Goal: Transaction & Acquisition: Book appointment/travel/reservation

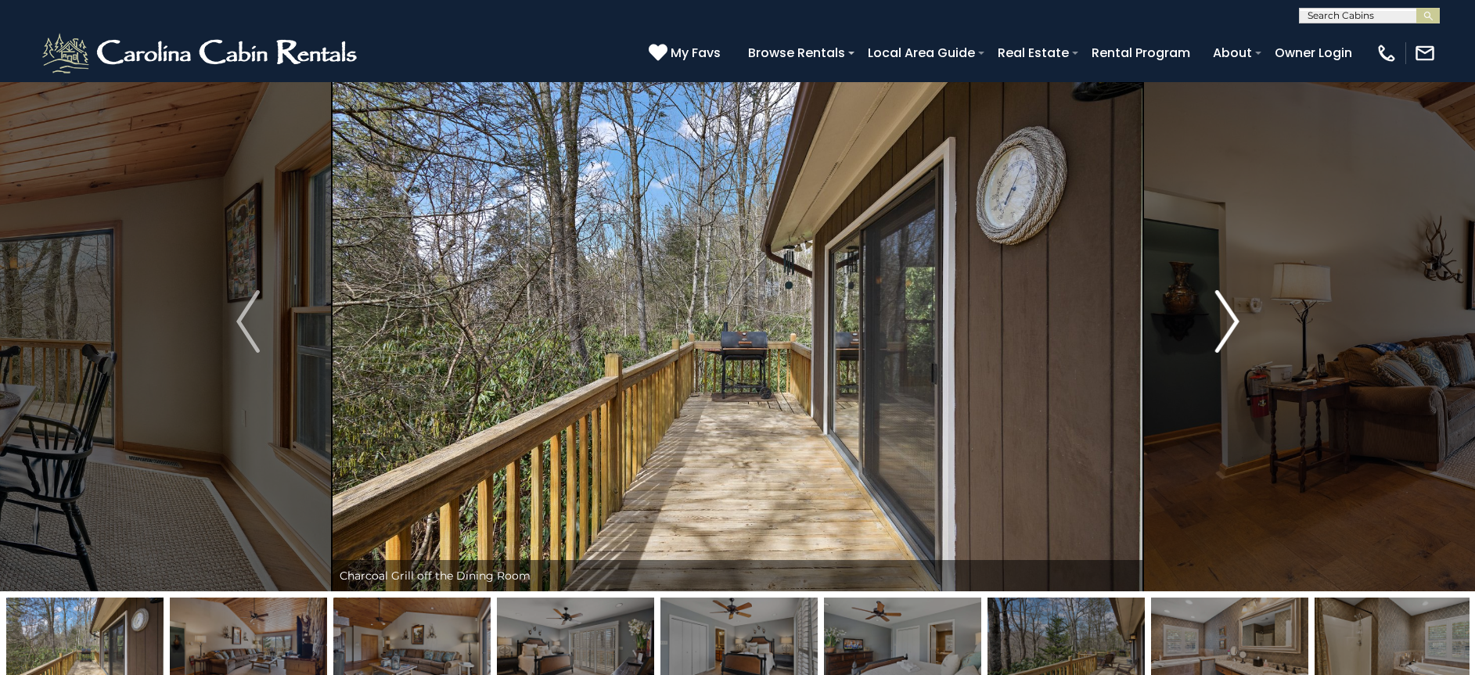
click at [1233, 329] on img "Next" at bounding box center [1226, 321] width 23 height 63
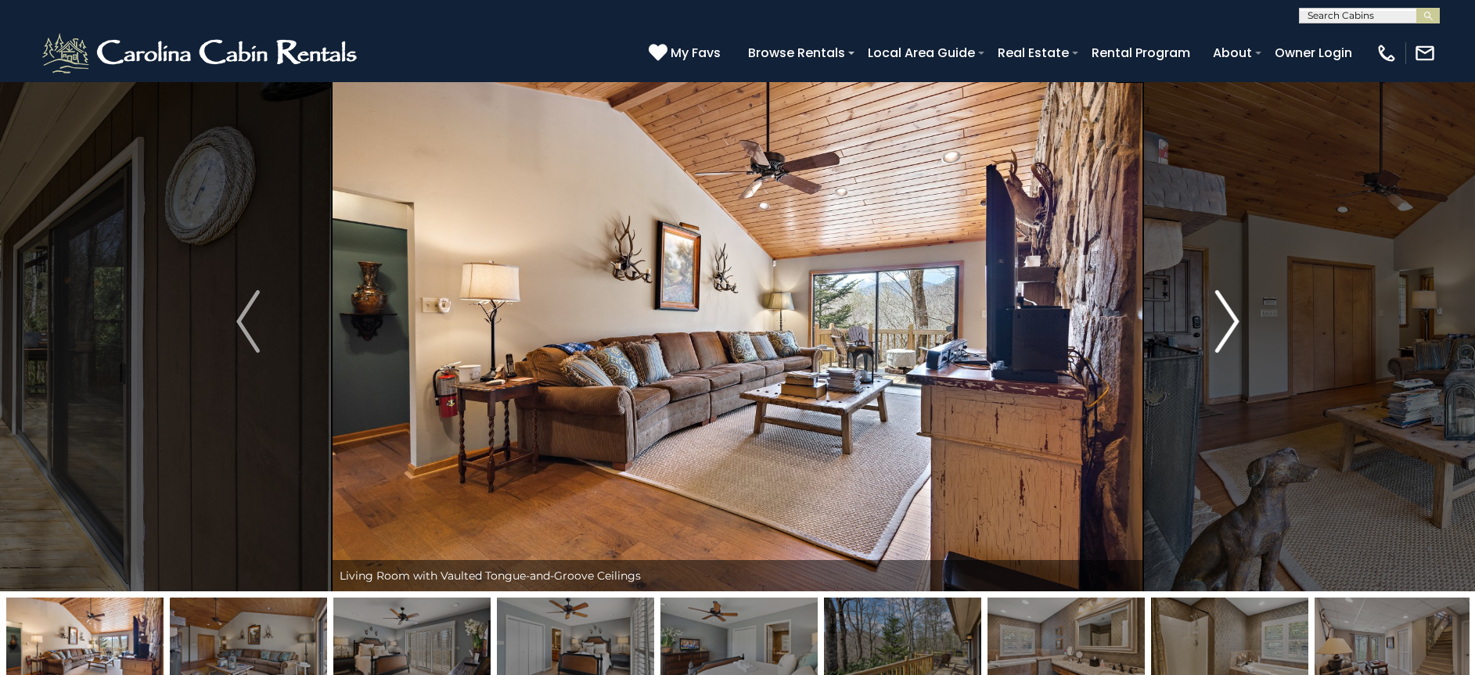
click at [1233, 329] on img "Next" at bounding box center [1226, 321] width 23 height 63
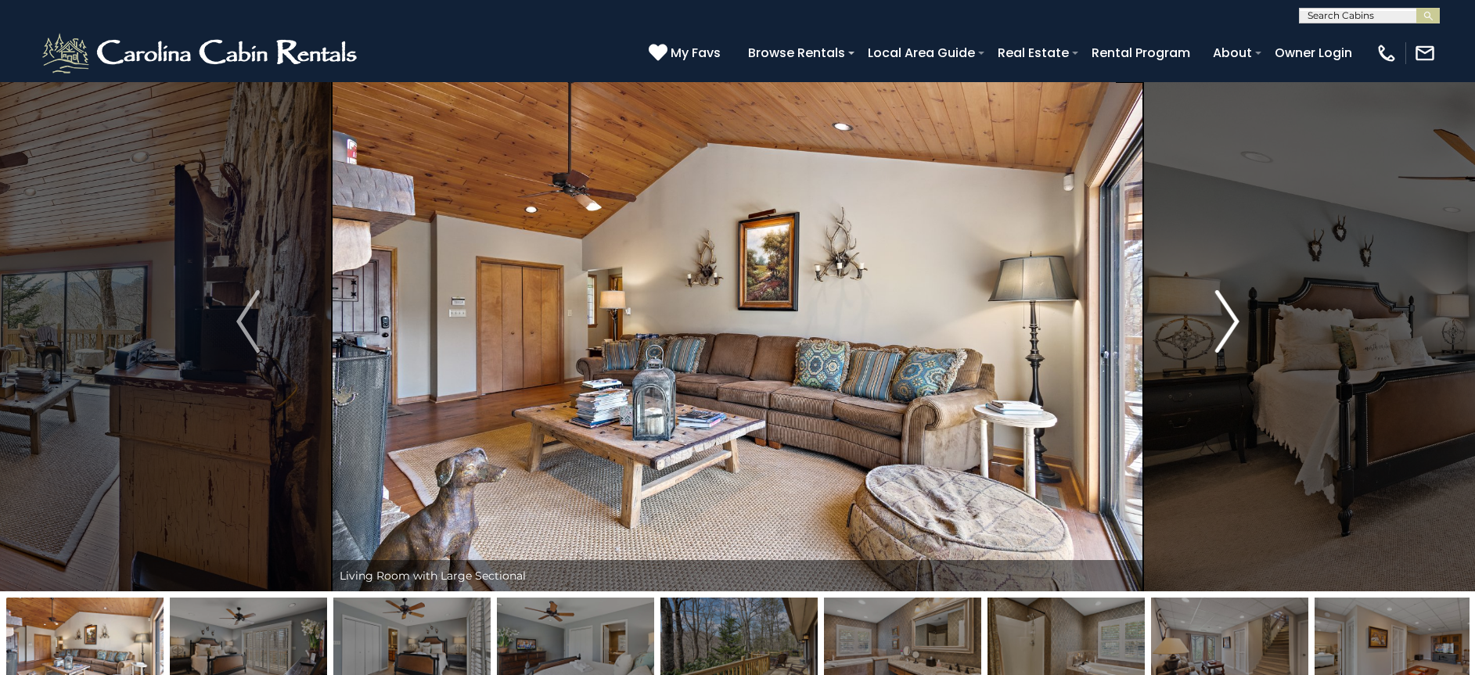
click at [1233, 329] on img "Next" at bounding box center [1226, 321] width 23 height 63
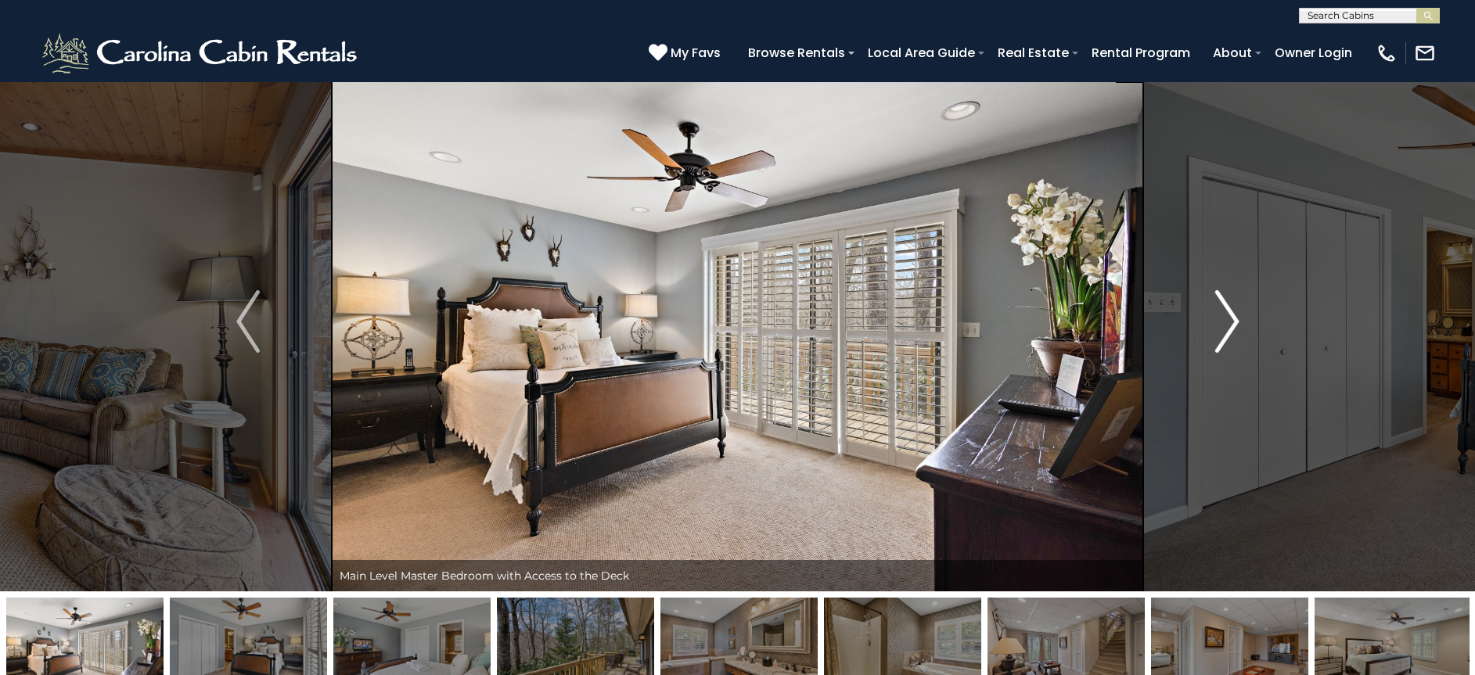
click at [1233, 329] on img "Next" at bounding box center [1226, 321] width 23 height 63
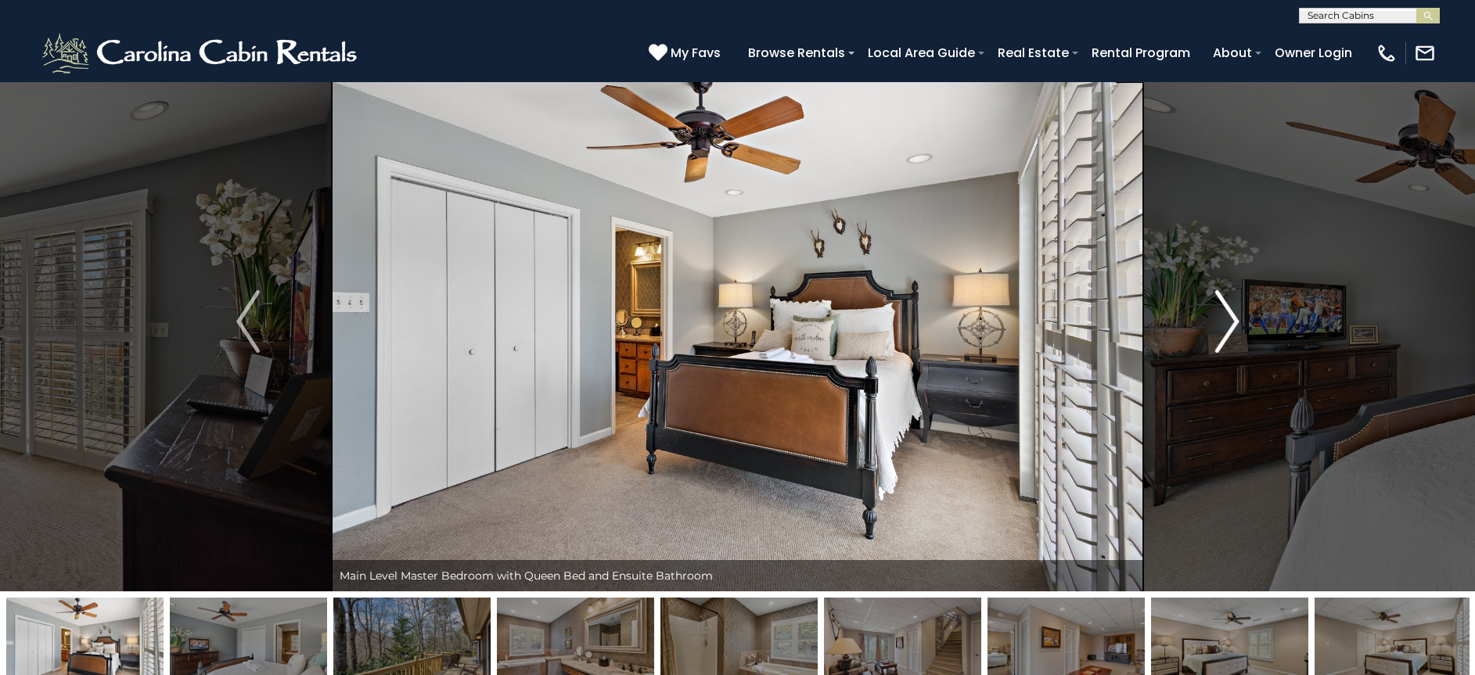
click at [1233, 329] on img "Next" at bounding box center [1226, 321] width 23 height 63
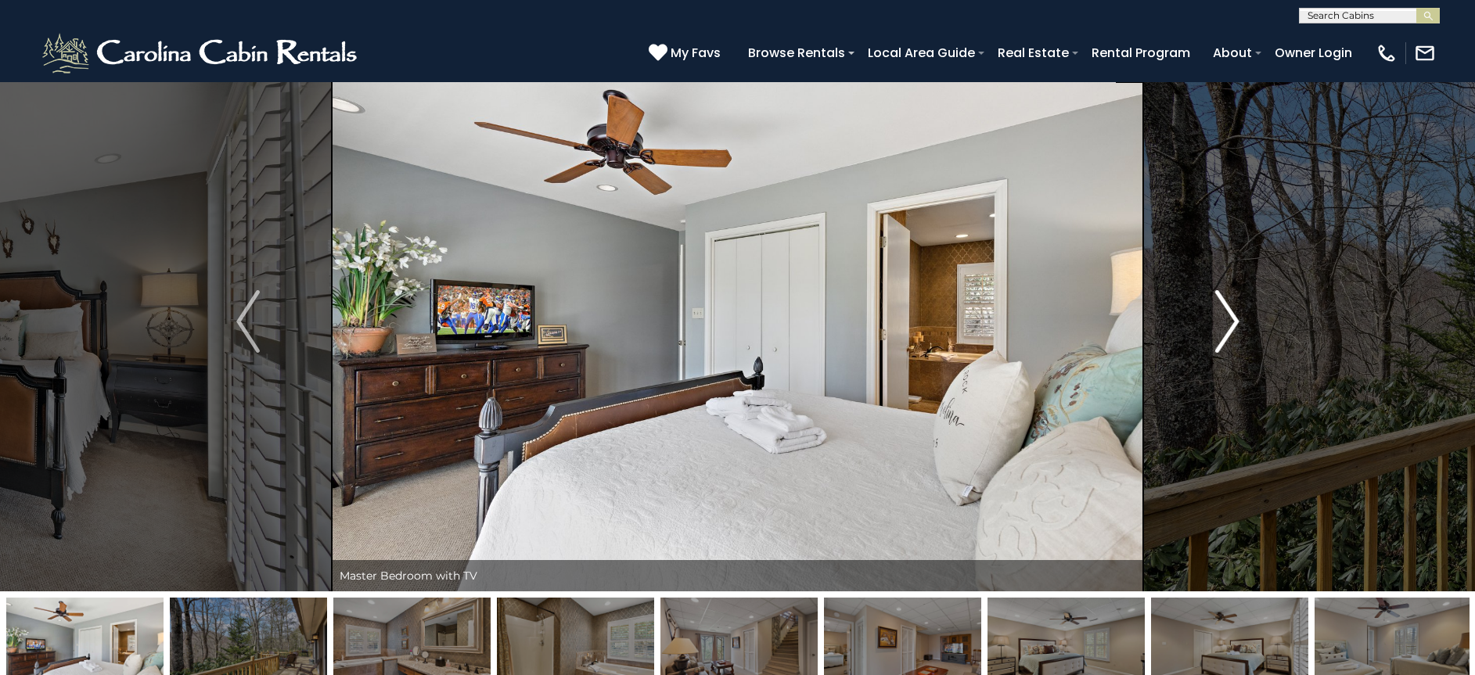
click at [1233, 329] on img "Next" at bounding box center [1226, 321] width 23 height 63
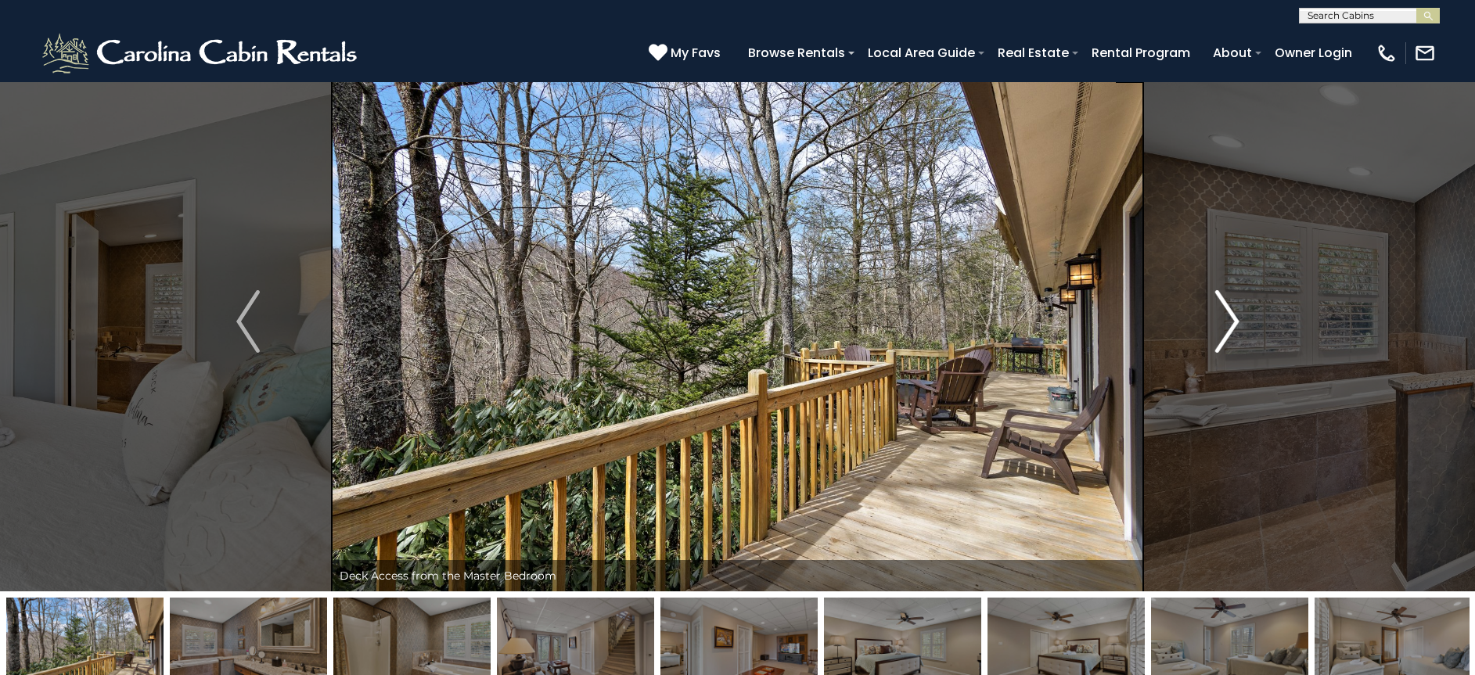
click at [1217, 326] on img "Next" at bounding box center [1226, 321] width 23 height 63
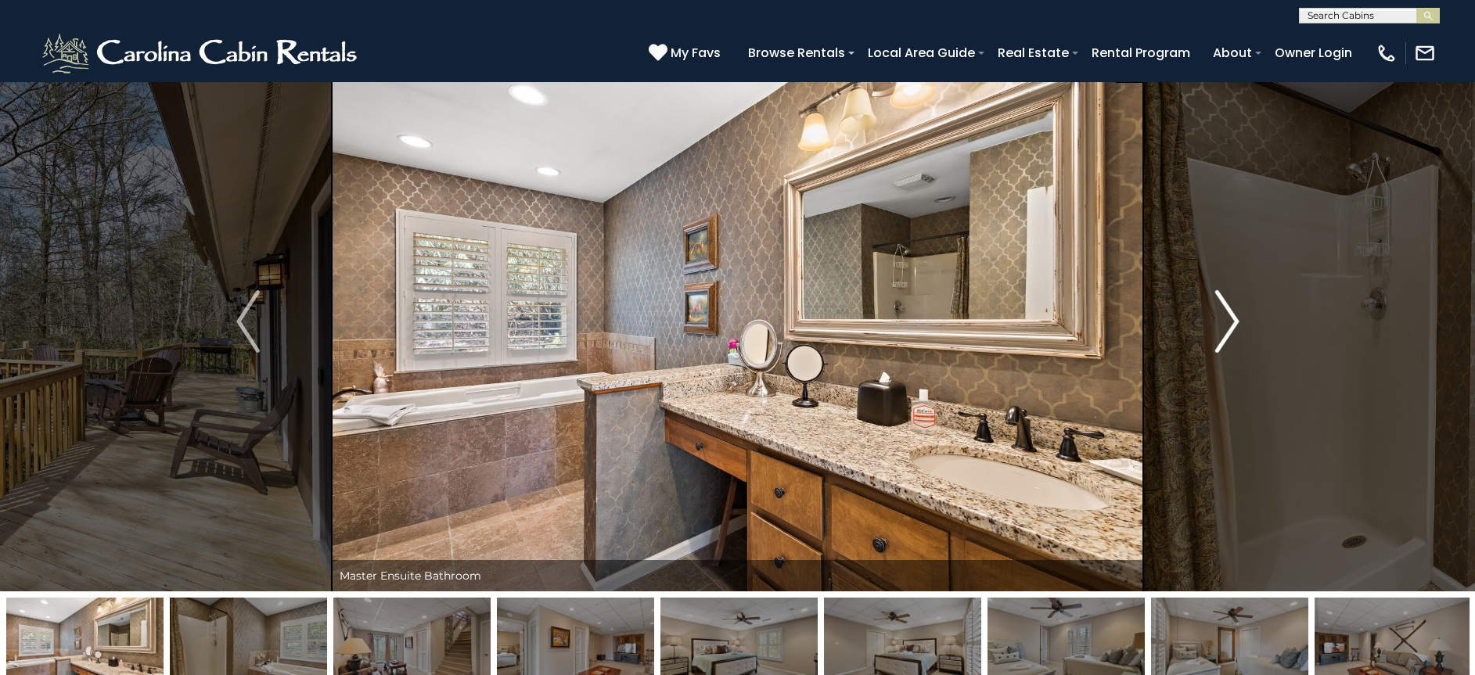
click at [1220, 325] on img "Next" at bounding box center [1226, 321] width 23 height 63
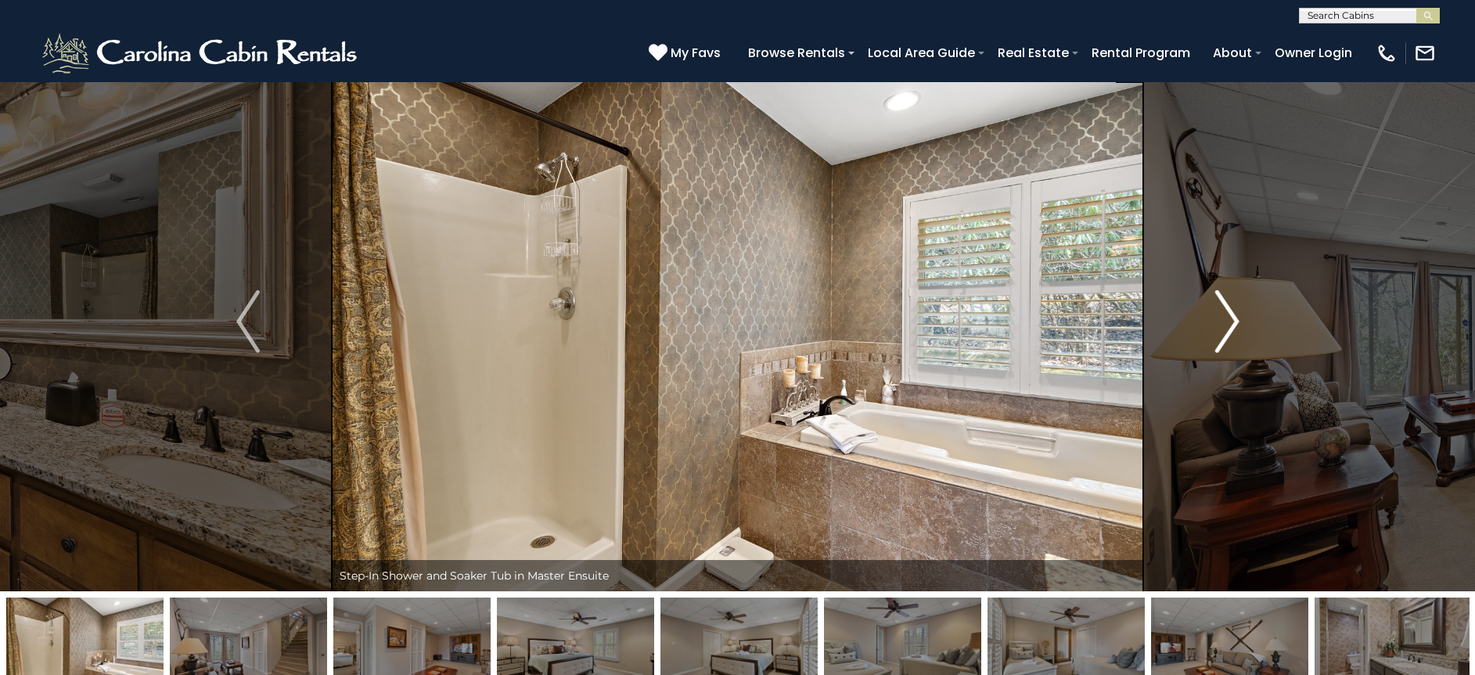
click at [1220, 325] on img "Next" at bounding box center [1226, 321] width 23 height 63
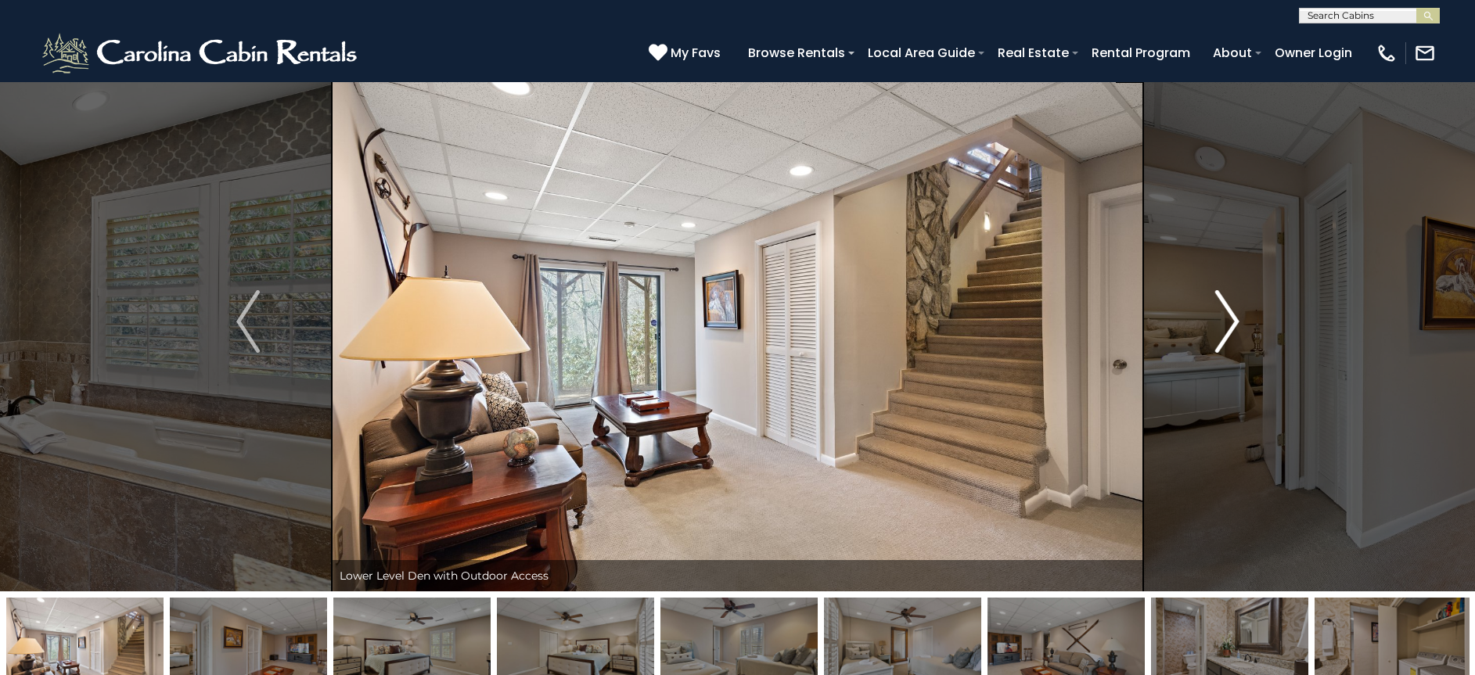
click at [1220, 325] on img "Next" at bounding box center [1226, 321] width 23 height 63
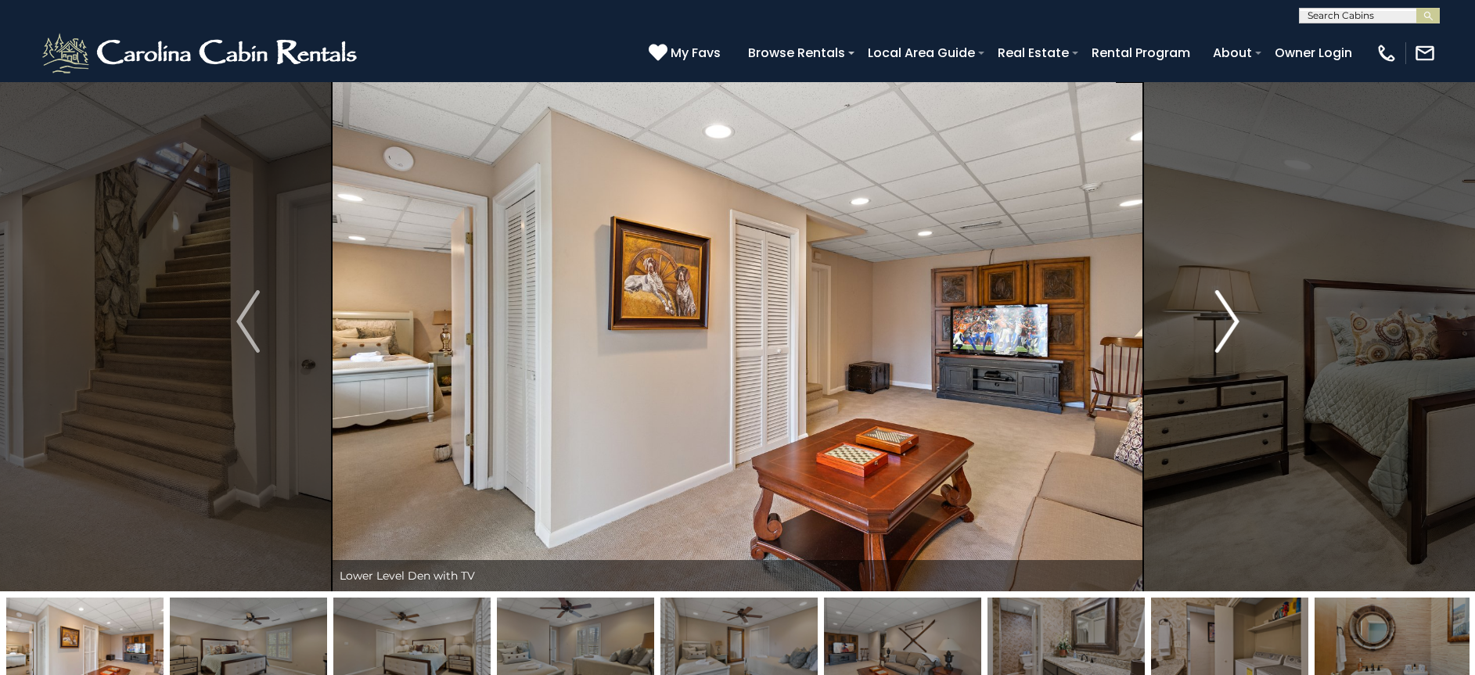
click at [1220, 326] on img "Next" at bounding box center [1226, 321] width 23 height 63
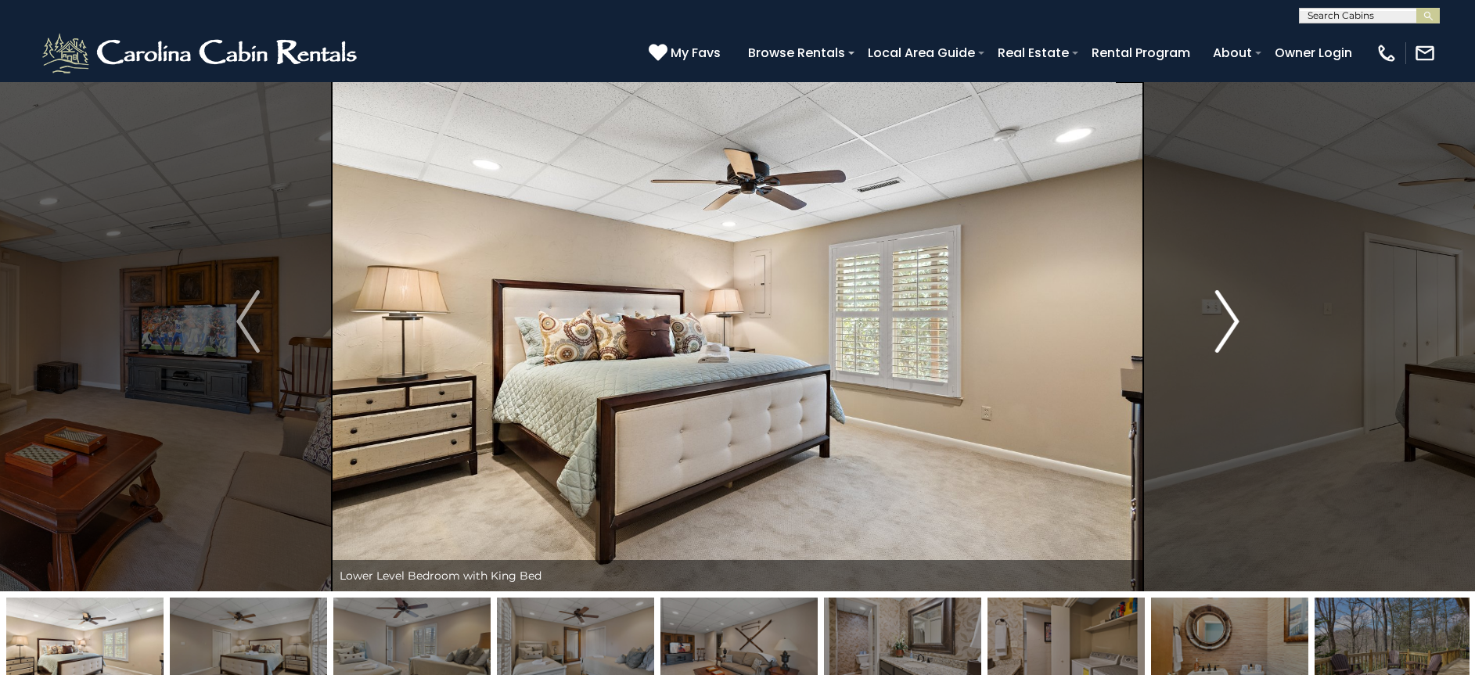
click at [1220, 326] on img "Next" at bounding box center [1226, 321] width 23 height 63
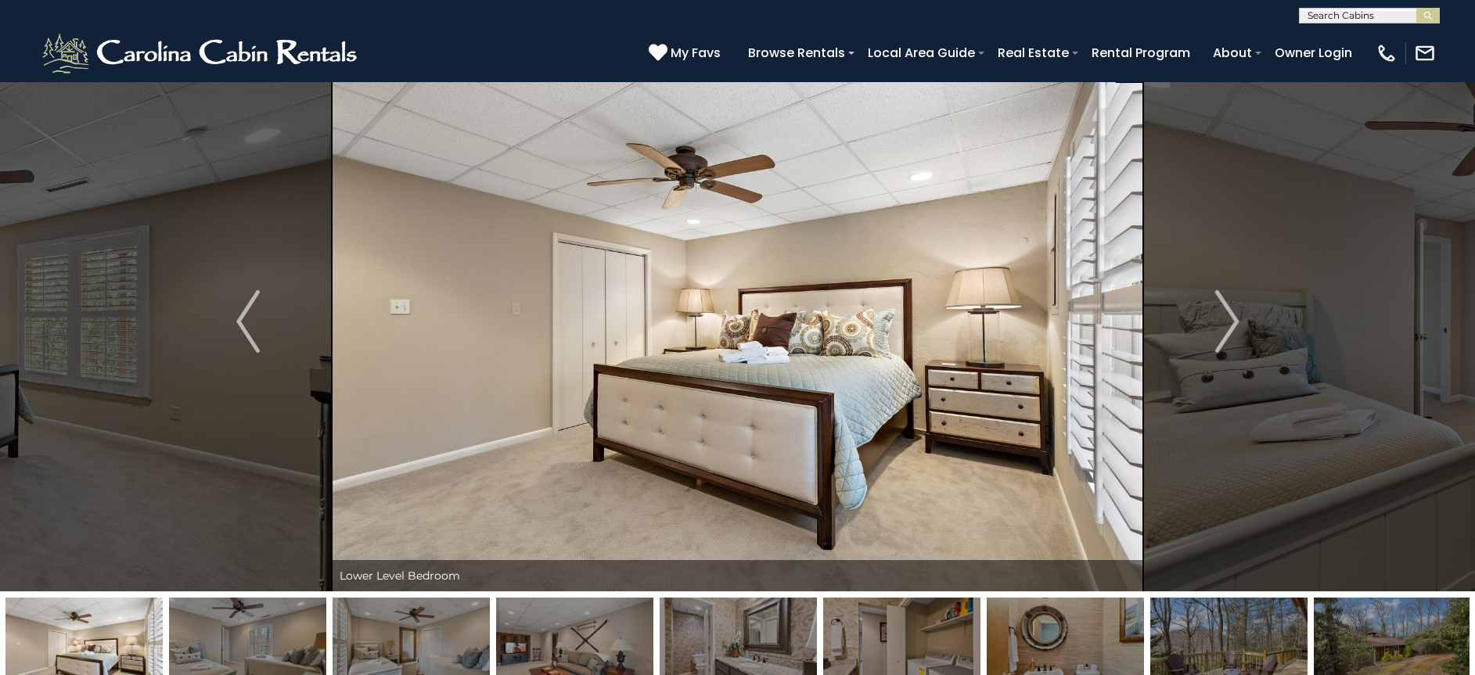
click at [1227, 632] on img at bounding box center [1228, 647] width 157 height 98
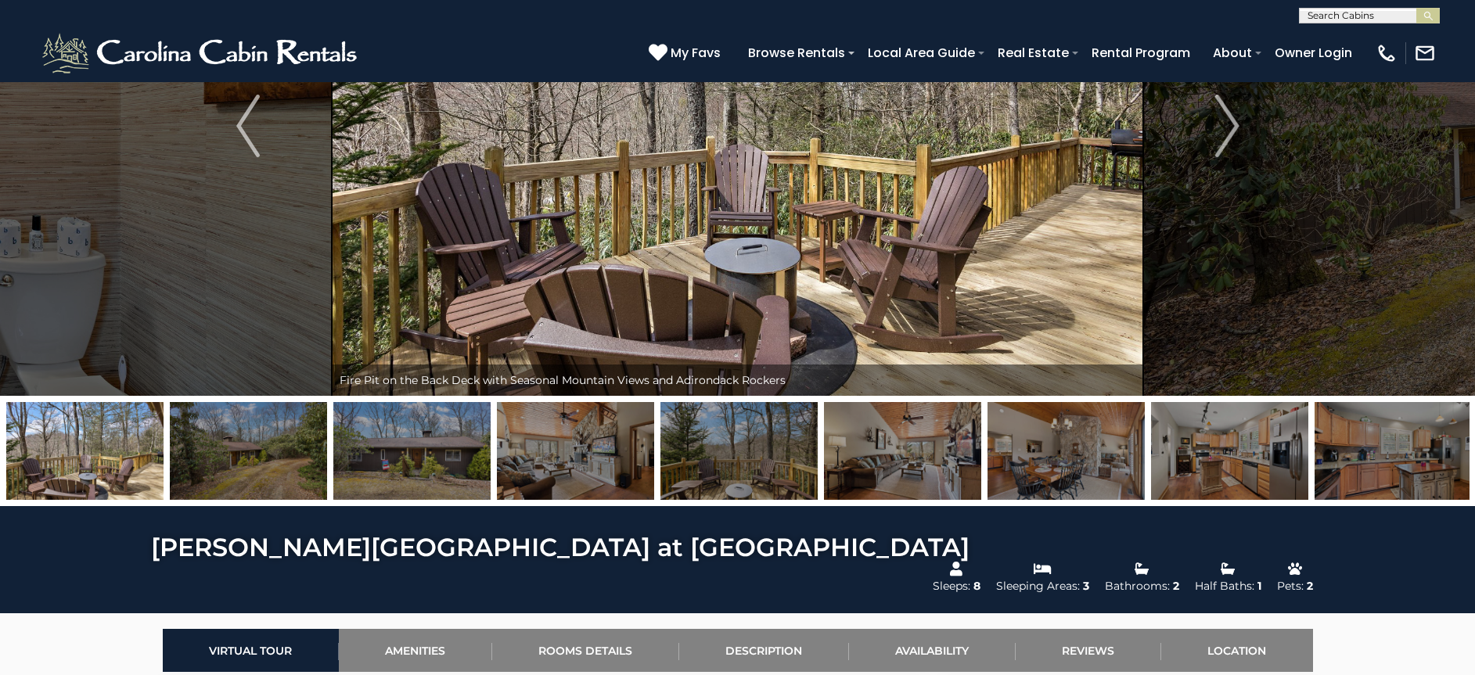
scroll to position [219, 0]
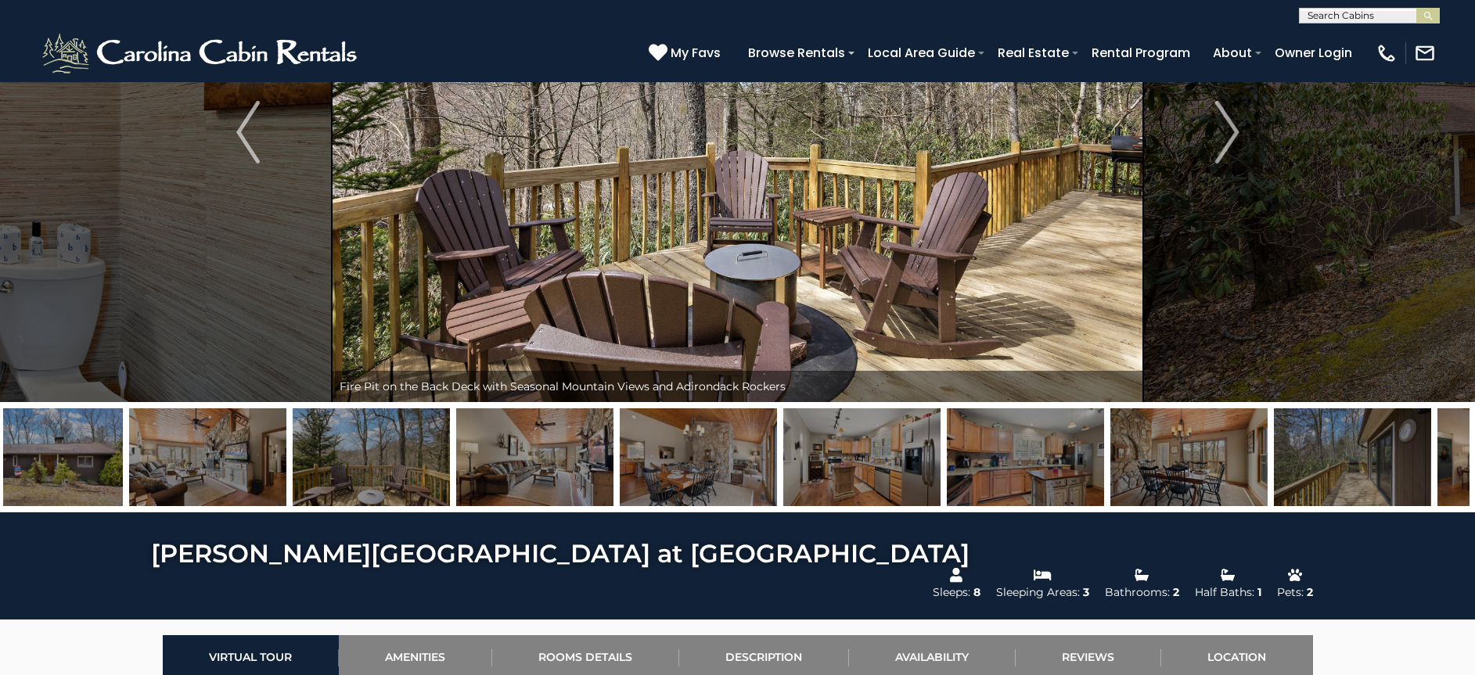
drag, startPoint x: 1254, startPoint y: 445, endPoint x: 697, endPoint y: 430, distance: 557.3
click at [783, 438] on img at bounding box center [861, 457] width 157 height 98
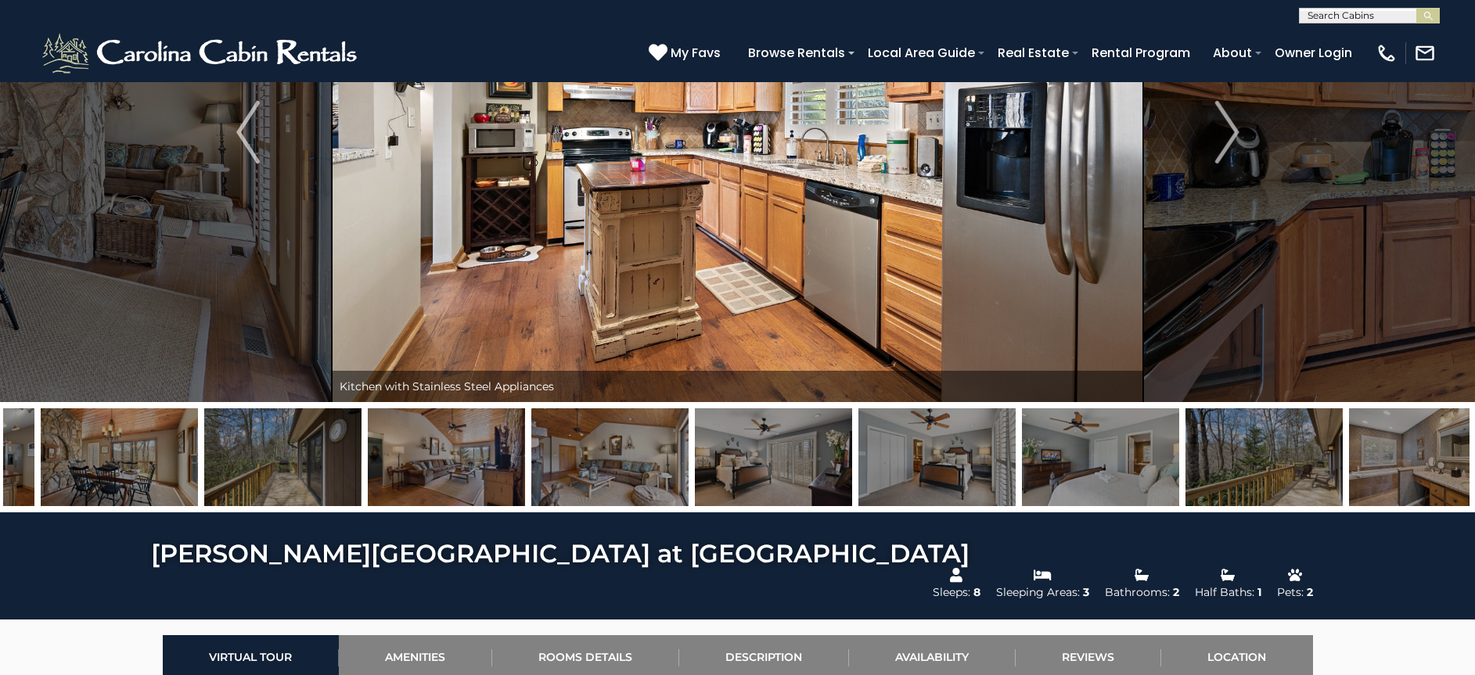
drag, startPoint x: 989, startPoint y: 445, endPoint x: 583, endPoint y: 439, distance: 406.1
click at [695, 444] on img at bounding box center [773, 457] width 157 height 98
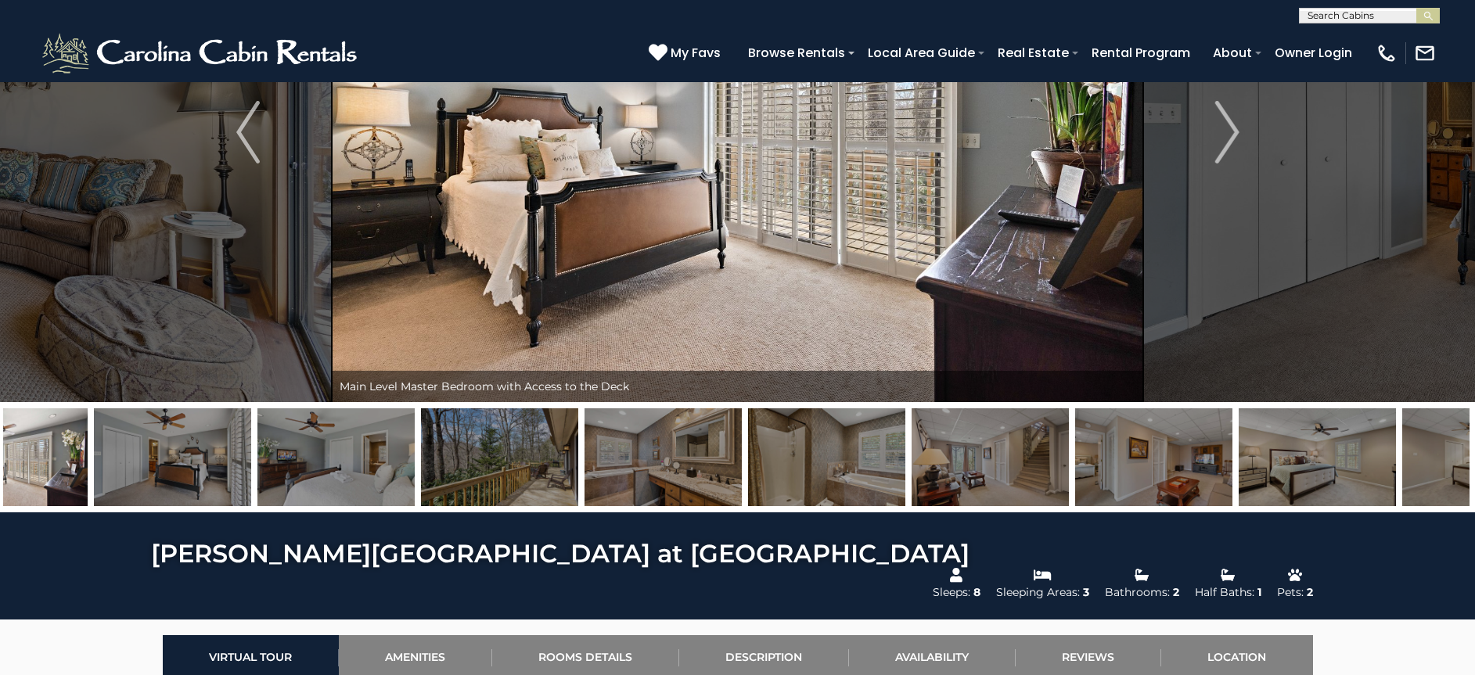
drag, startPoint x: 1019, startPoint y: 448, endPoint x: 710, endPoint y: 445, distance: 309.1
click at [912, 444] on img at bounding box center [990, 457] width 157 height 98
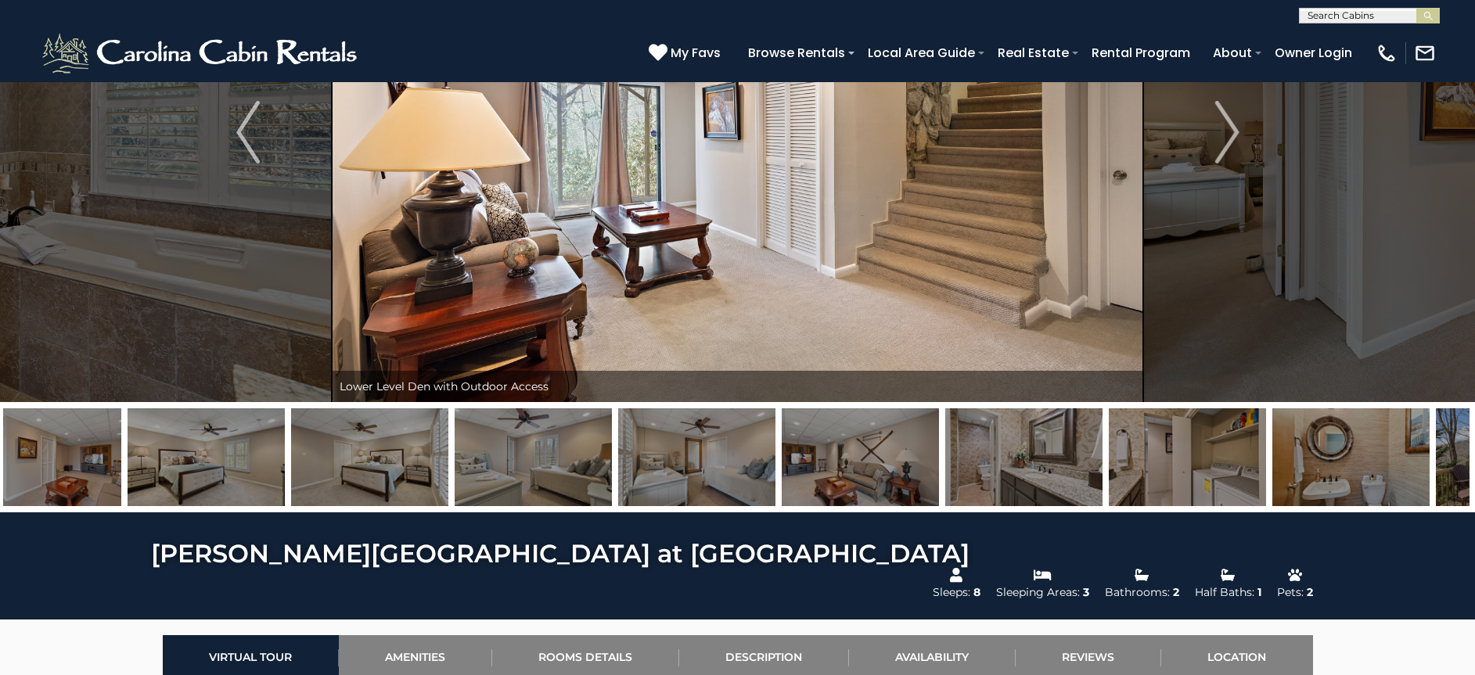
drag, startPoint x: 1128, startPoint y: 451, endPoint x: 784, endPoint y: 462, distance: 343.7
click at [945, 458] on img at bounding box center [1023, 457] width 157 height 98
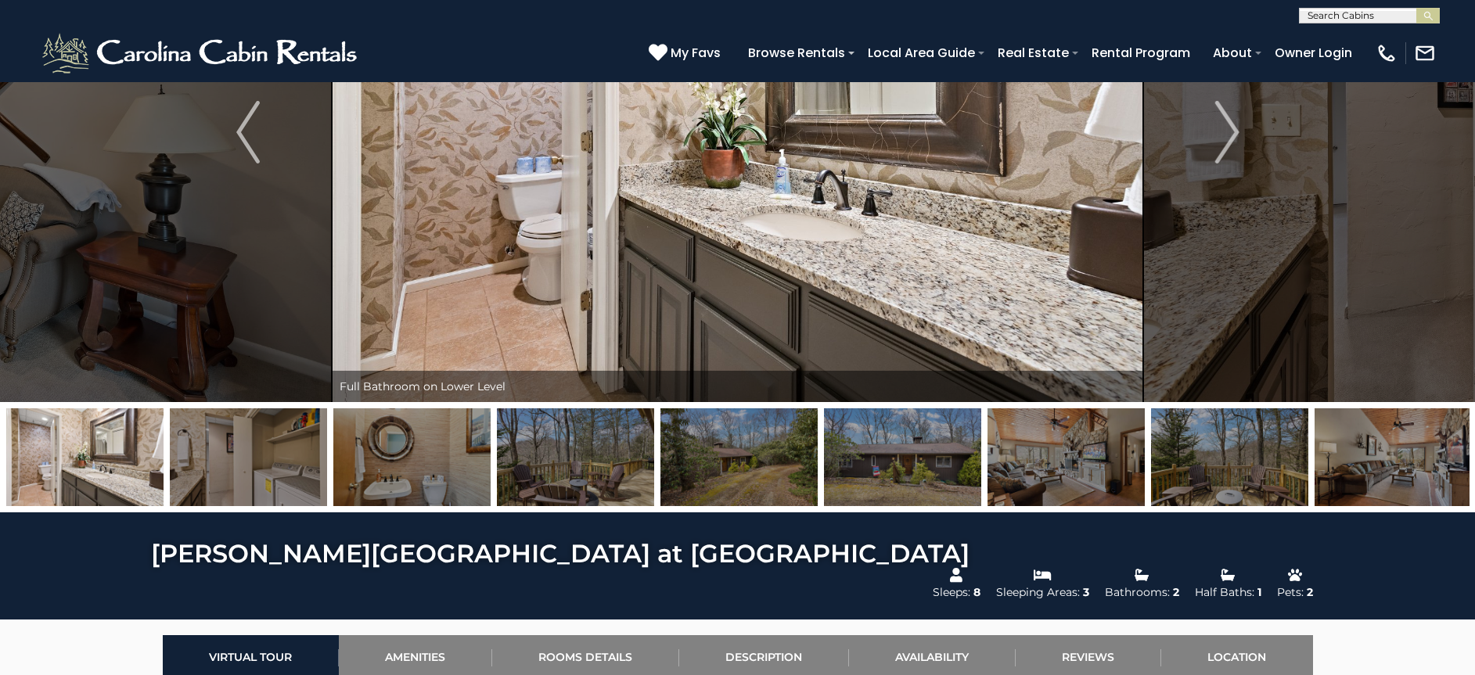
click at [1227, 460] on img at bounding box center [1229, 457] width 157 height 98
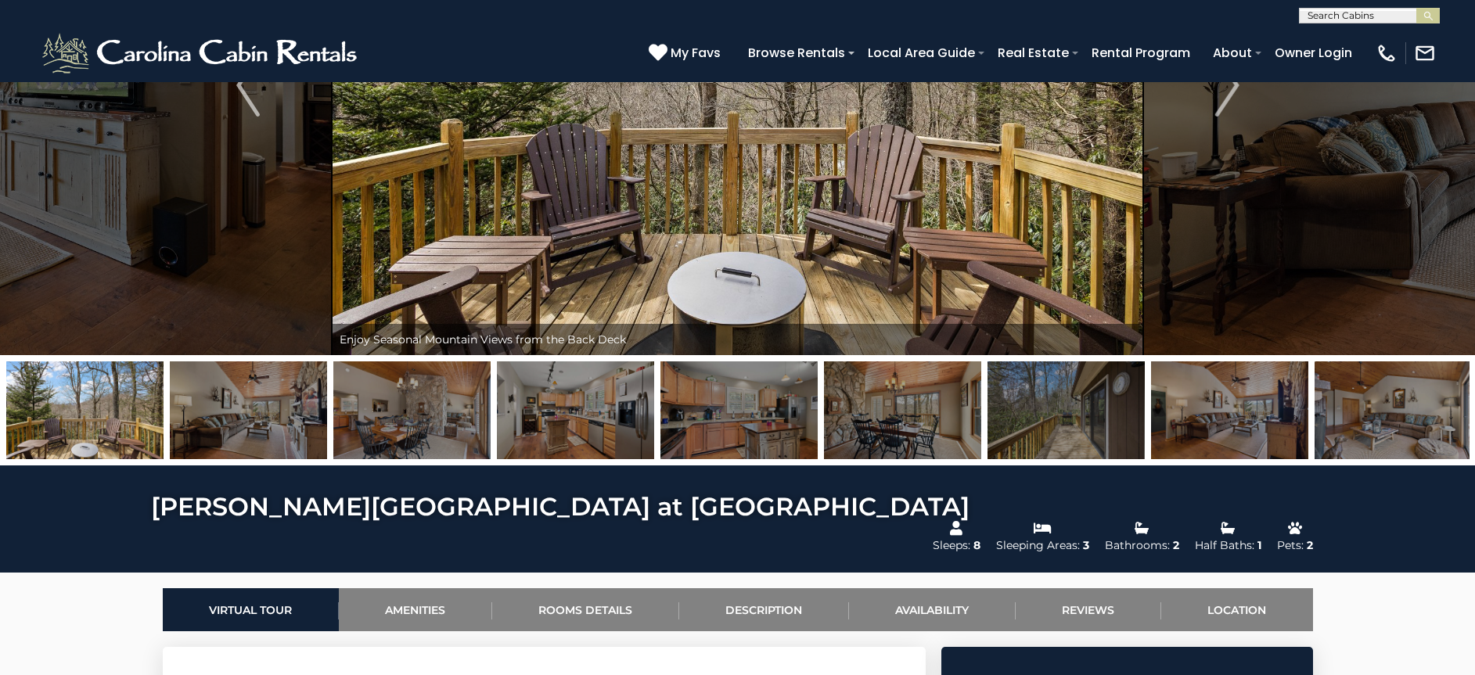
scroll to position [198, 0]
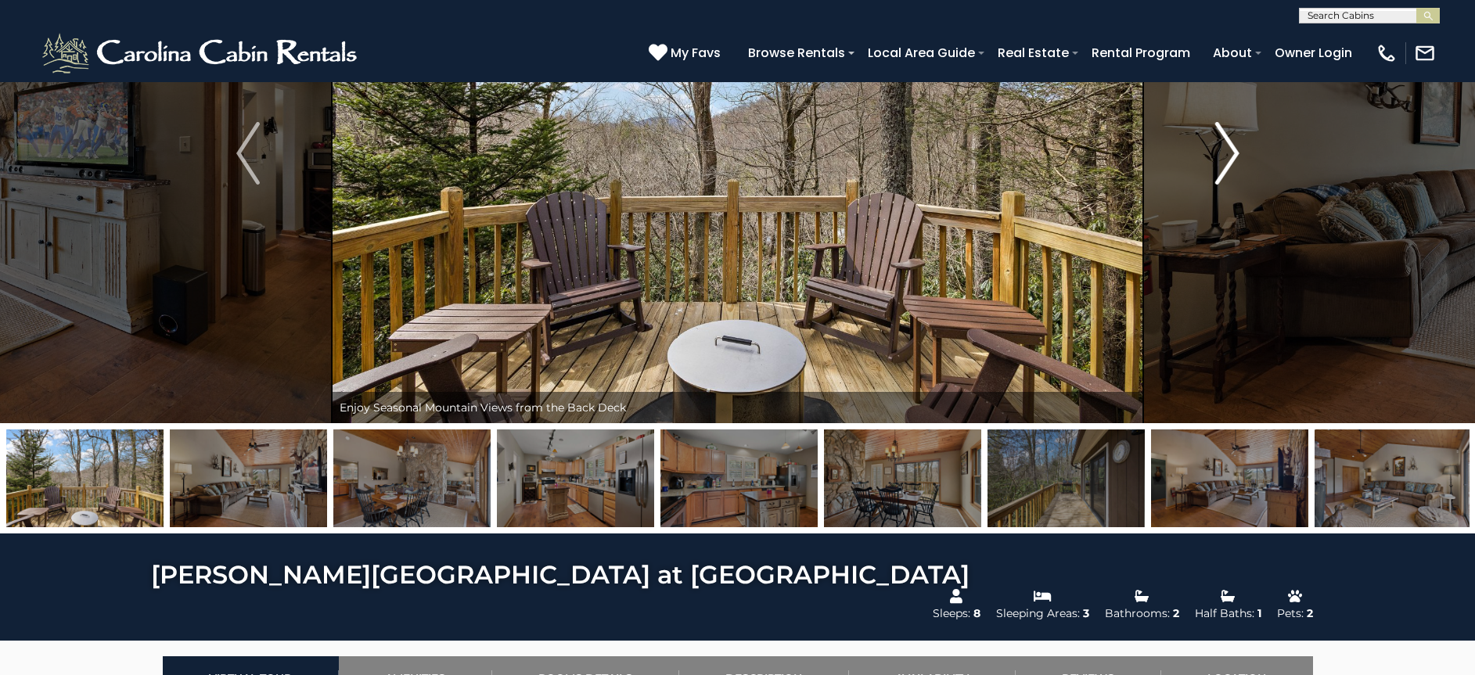
click at [1221, 168] on img "Next" at bounding box center [1226, 153] width 23 height 63
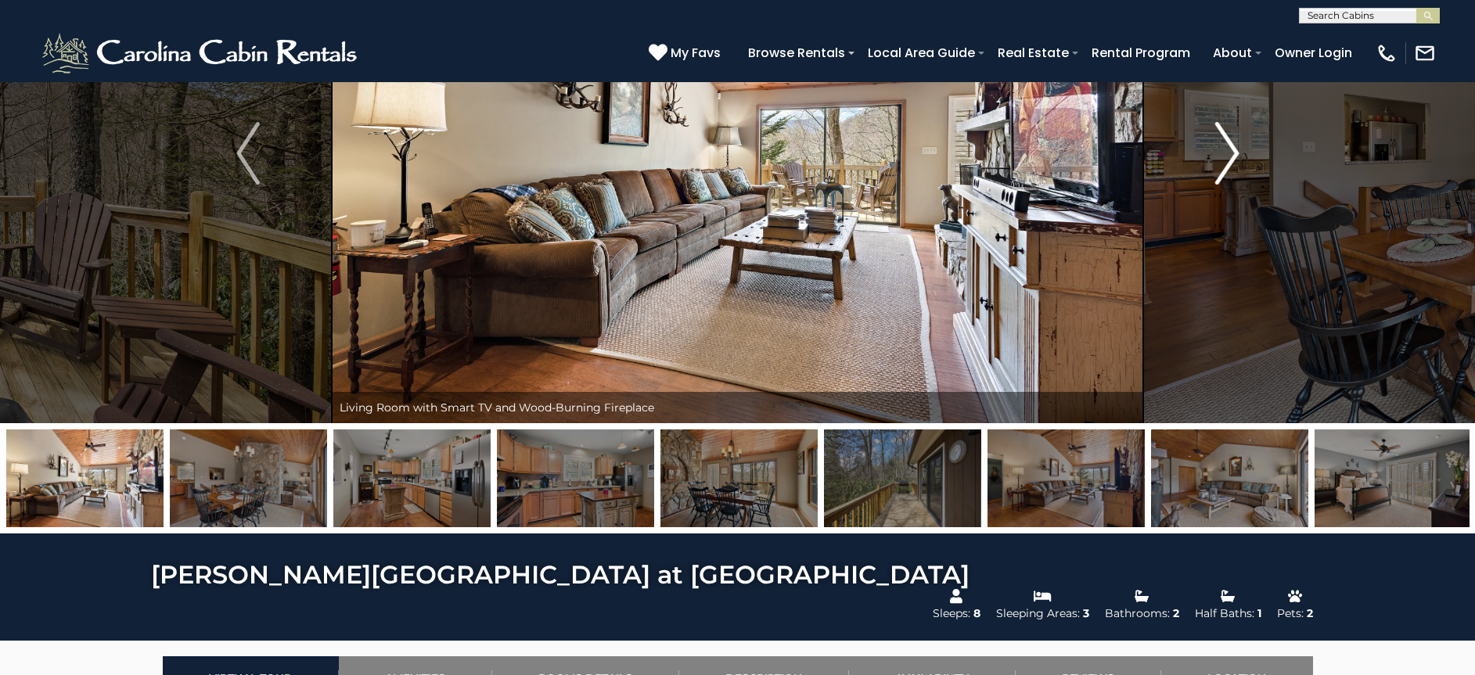
click at [1221, 169] on img "Next" at bounding box center [1226, 153] width 23 height 63
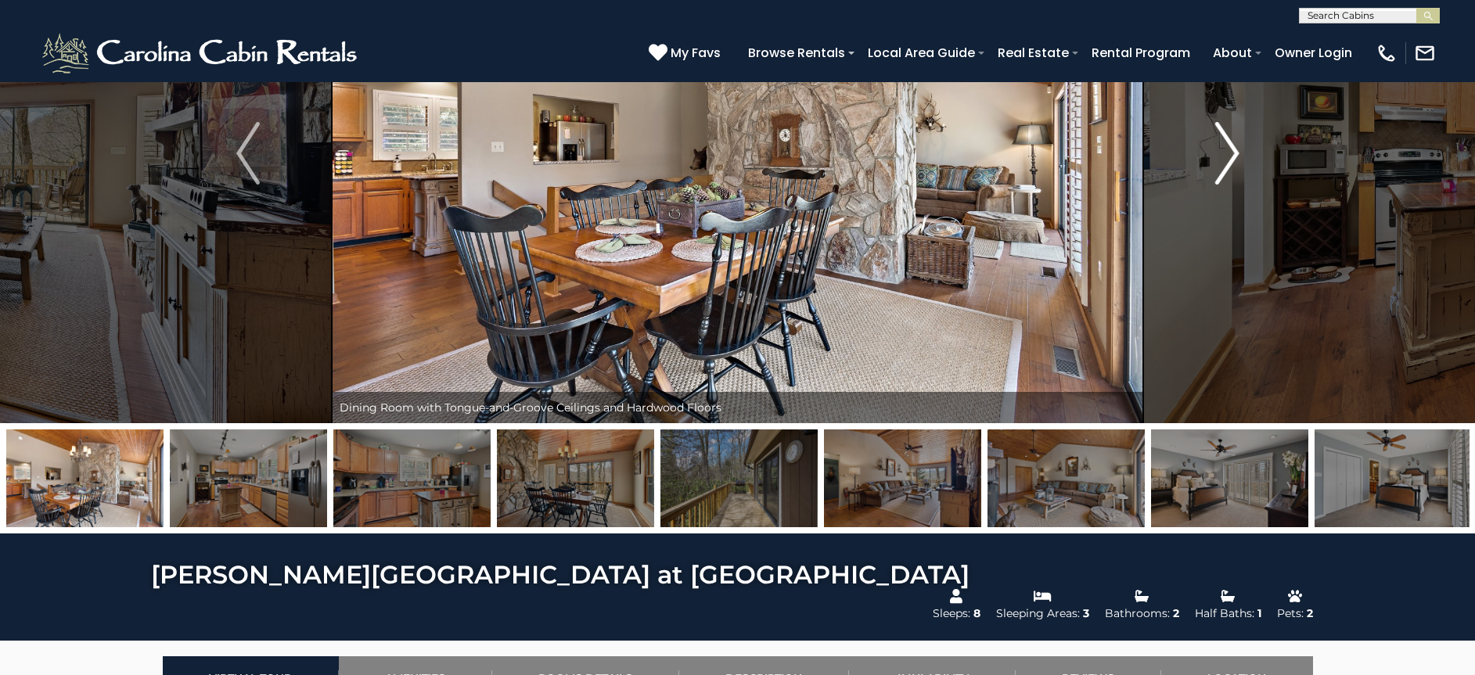
click at [1221, 169] on img "Next" at bounding box center [1226, 153] width 23 height 63
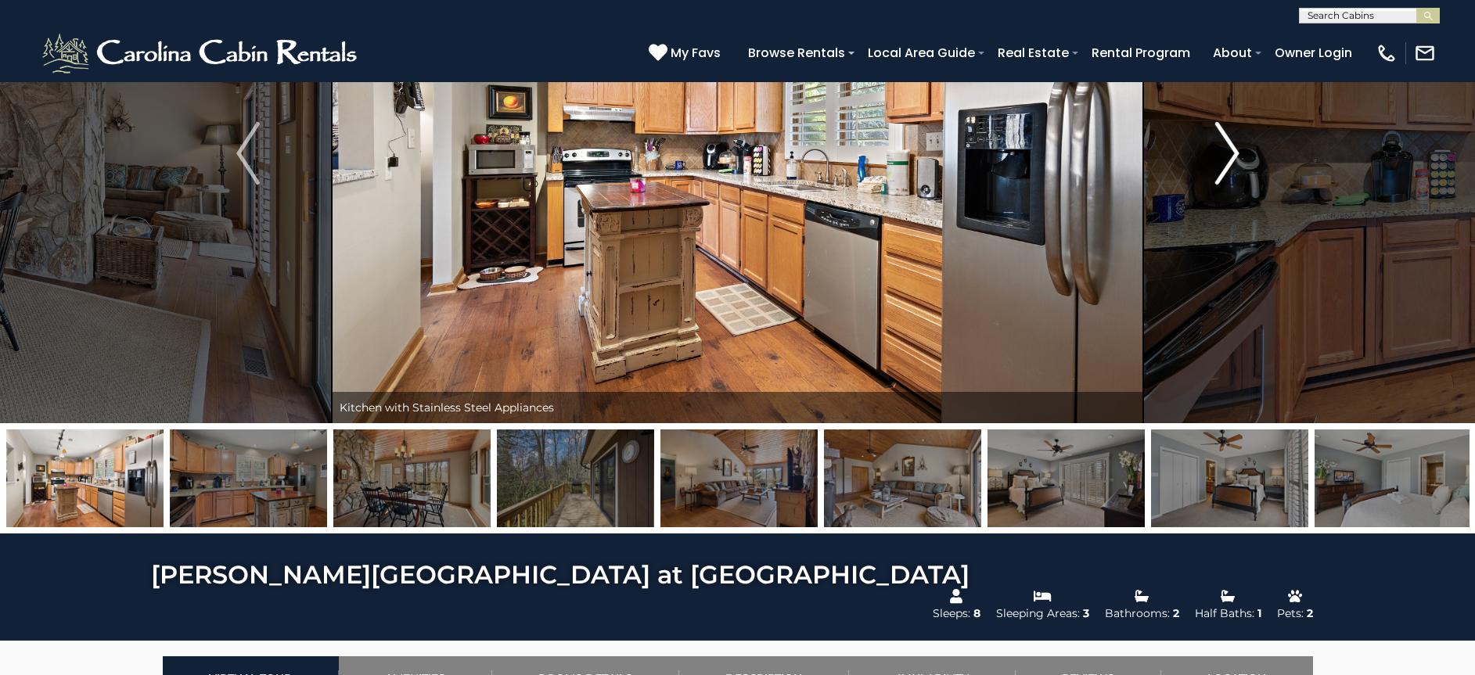
click at [1220, 169] on img "Next" at bounding box center [1226, 153] width 23 height 63
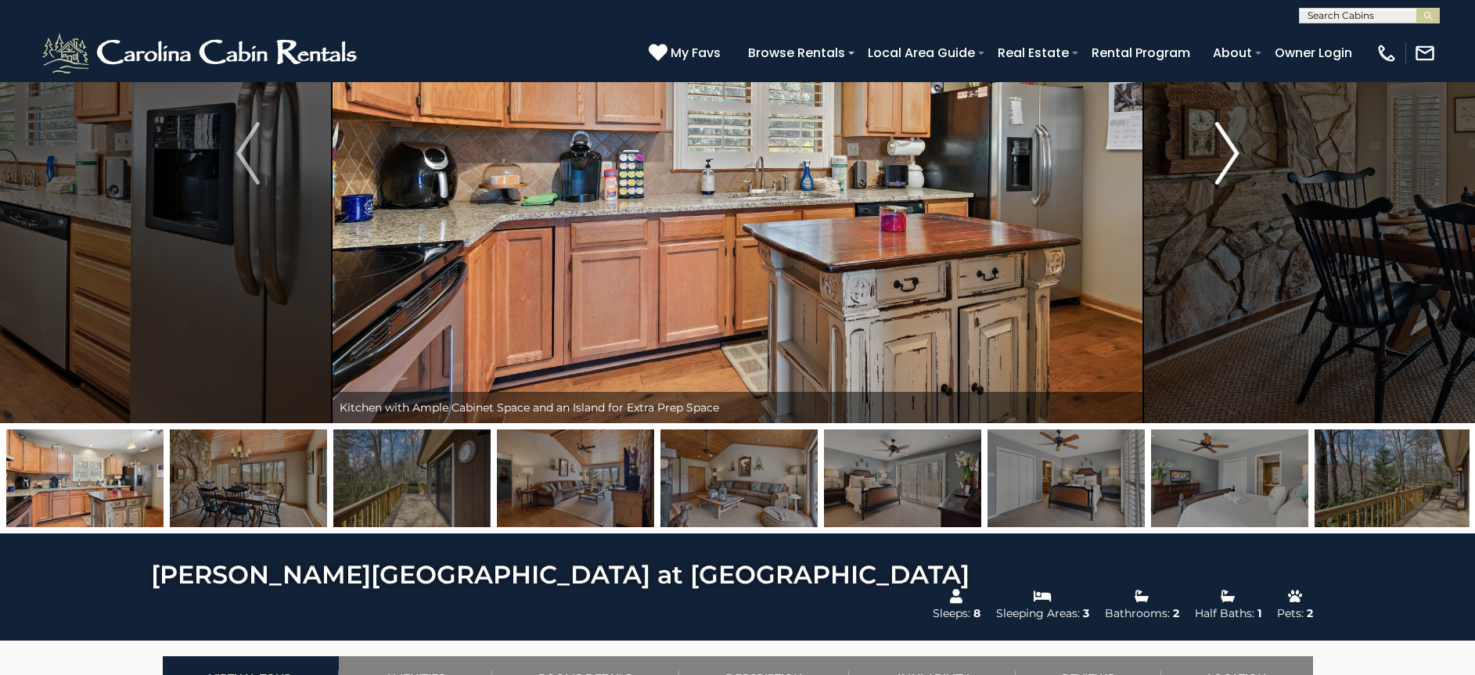
click at [1220, 169] on img "Next" at bounding box center [1226, 153] width 23 height 63
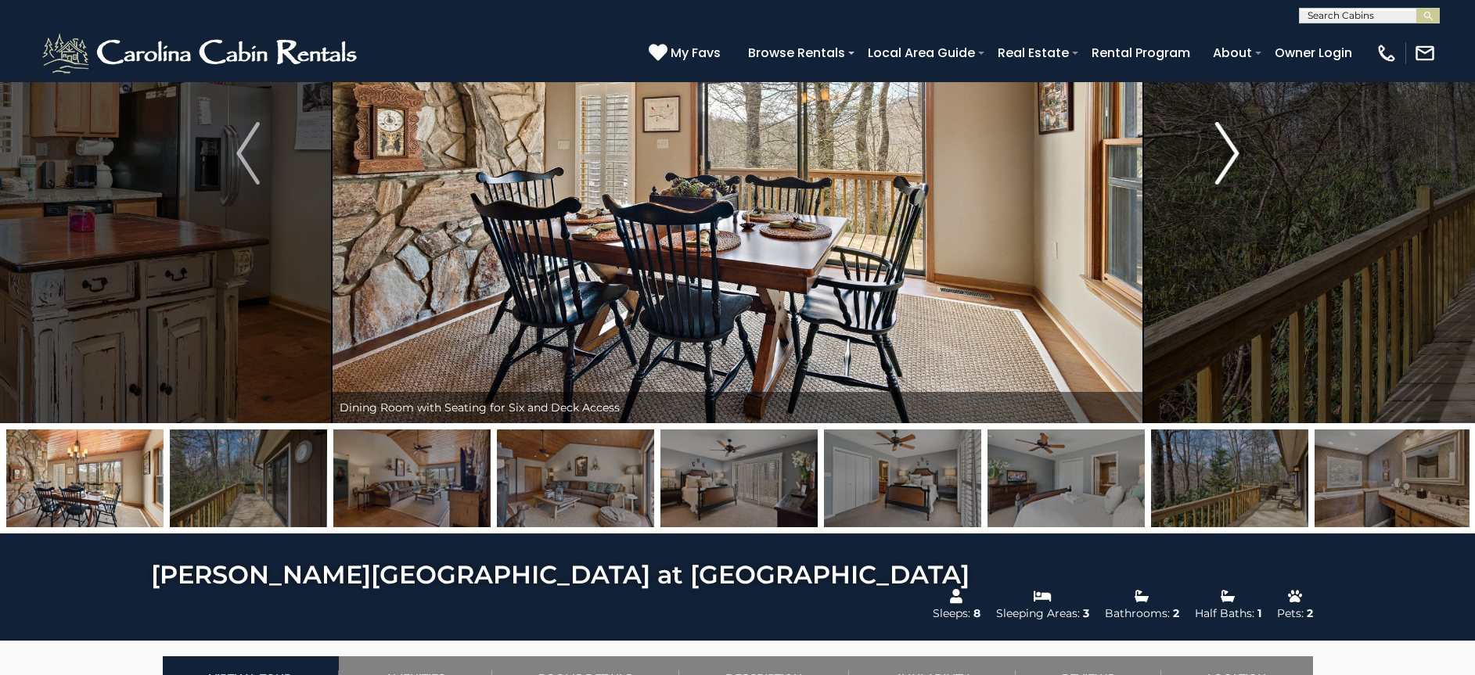
click at [1220, 170] on img "Next" at bounding box center [1226, 153] width 23 height 63
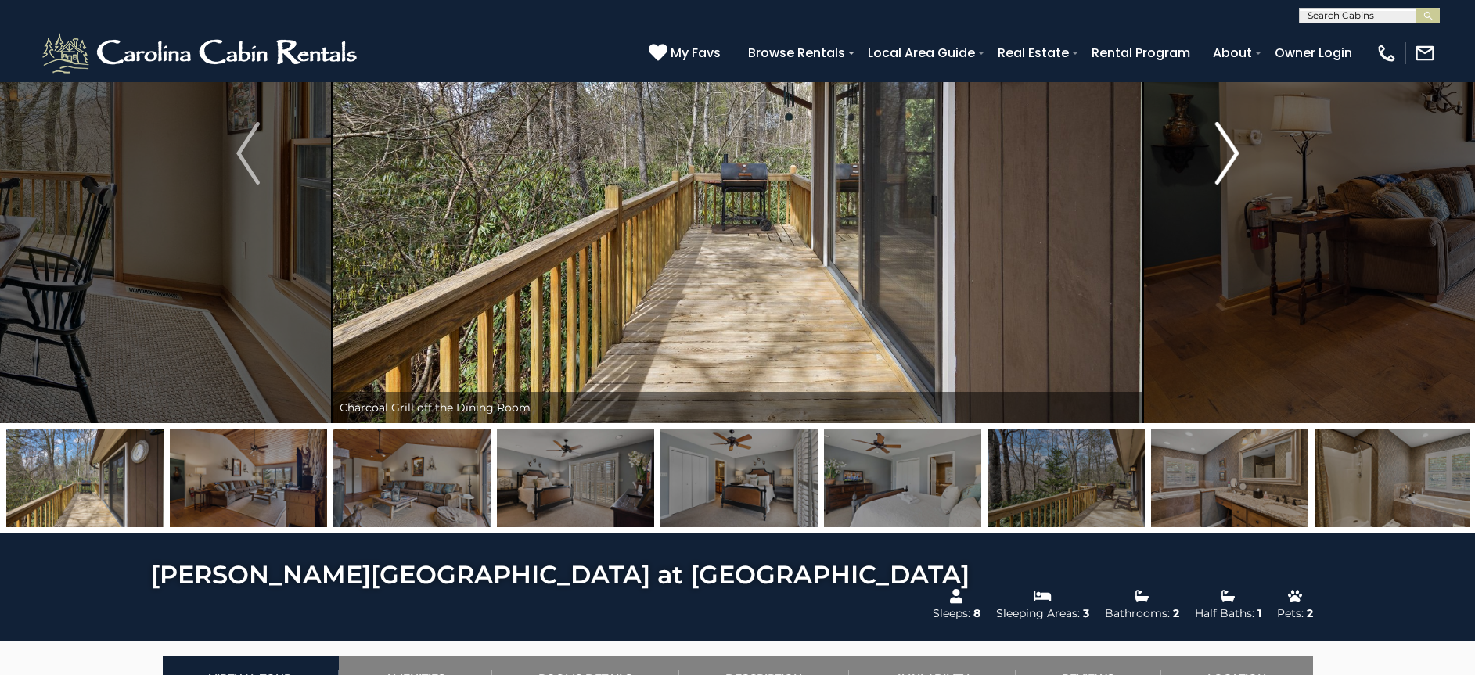
click at [1220, 171] on img "Next" at bounding box center [1226, 153] width 23 height 63
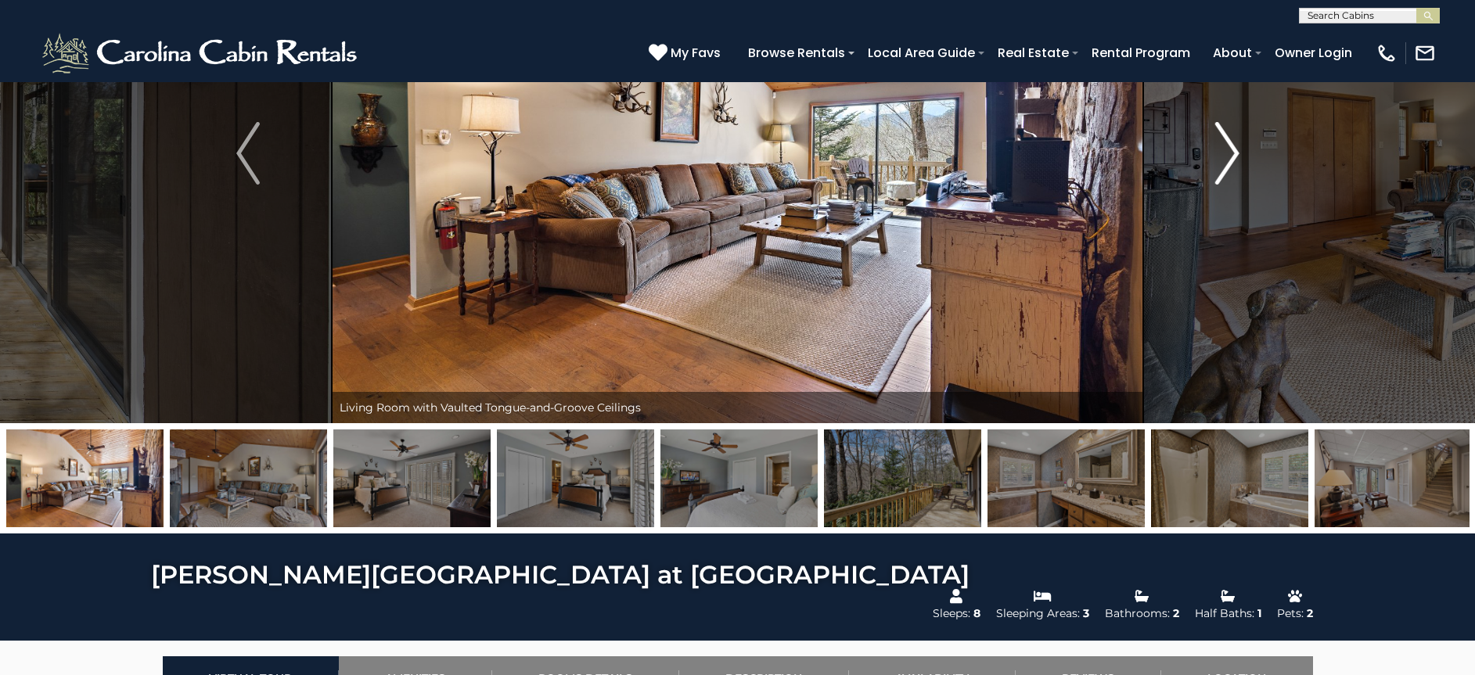
click at [1220, 171] on img "Next" at bounding box center [1226, 153] width 23 height 63
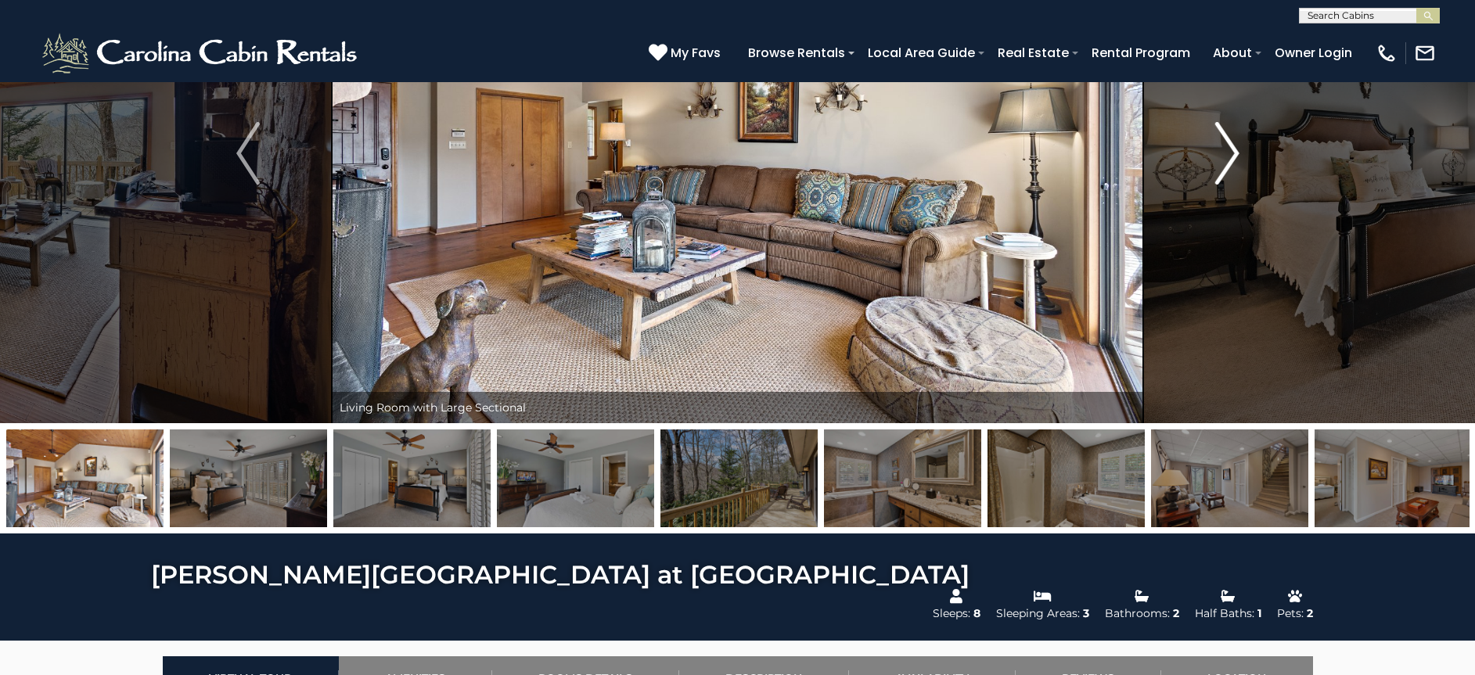
click at [1220, 171] on img "Next" at bounding box center [1226, 153] width 23 height 63
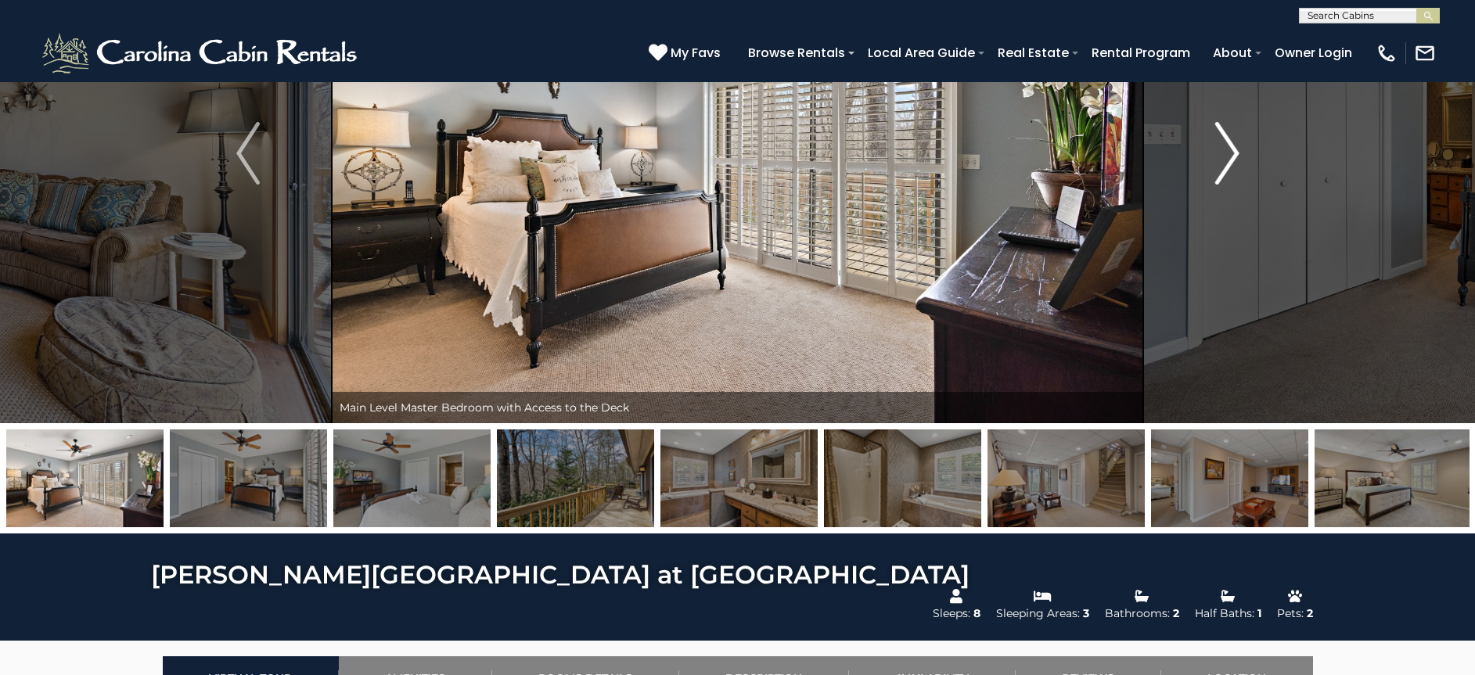
click at [1220, 171] on img "Next" at bounding box center [1226, 153] width 23 height 63
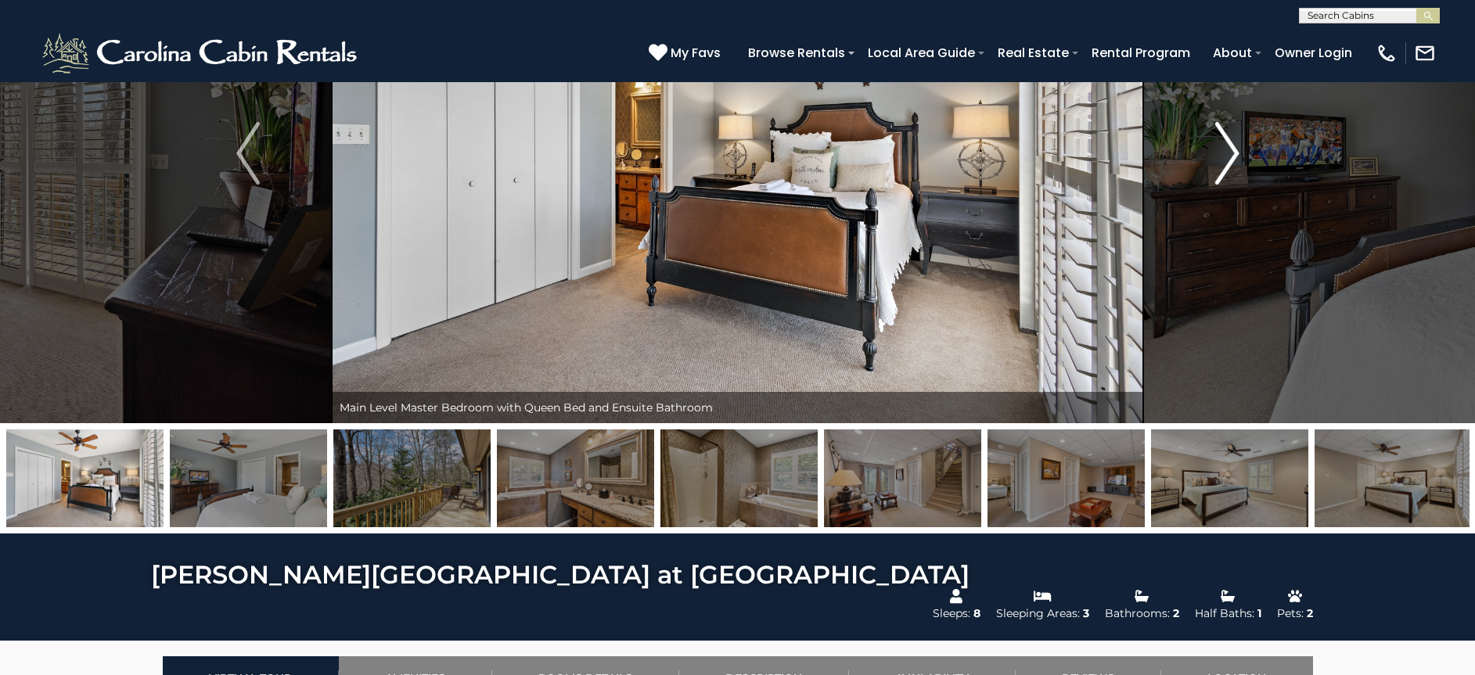
click at [1220, 172] on img "Next" at bounding box center [1226, 153] width 23 height 63
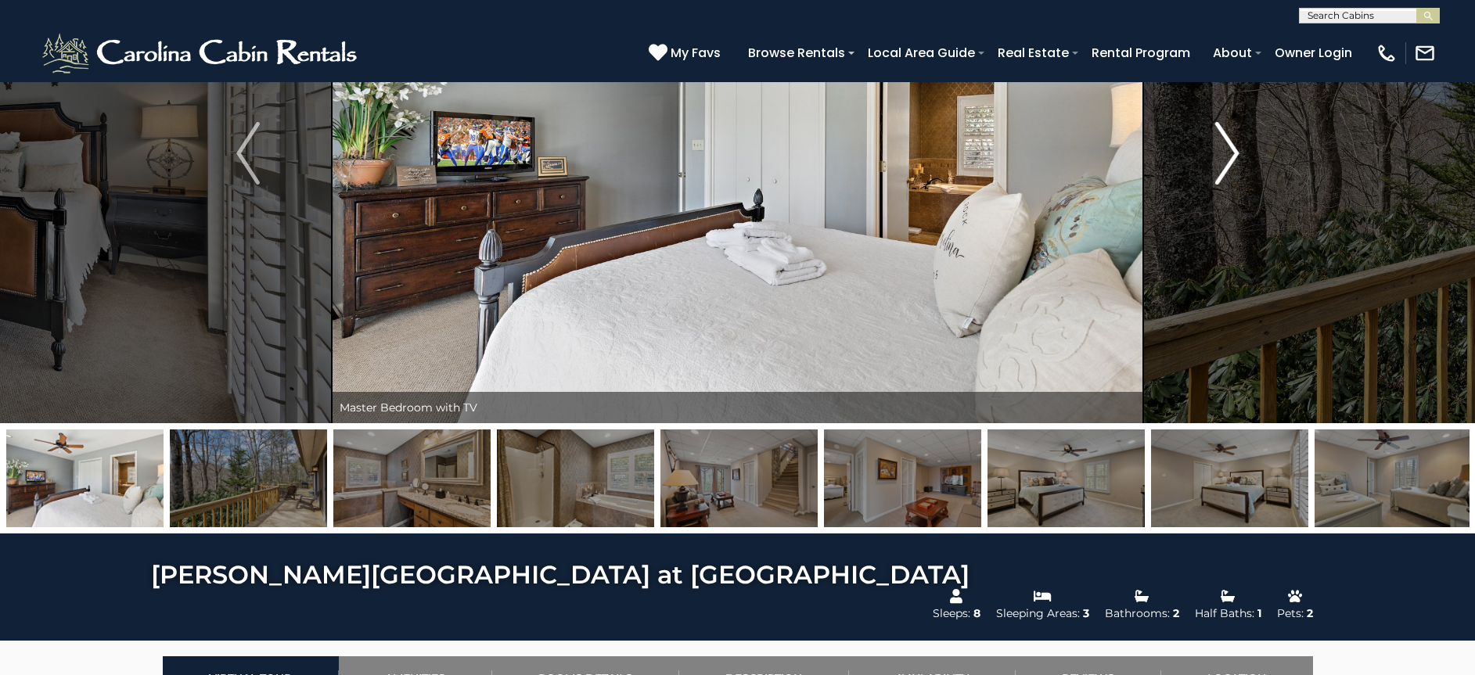
click at [1221, 171] on img "Next" at bounding box center [1226, 153] width 23 height 63
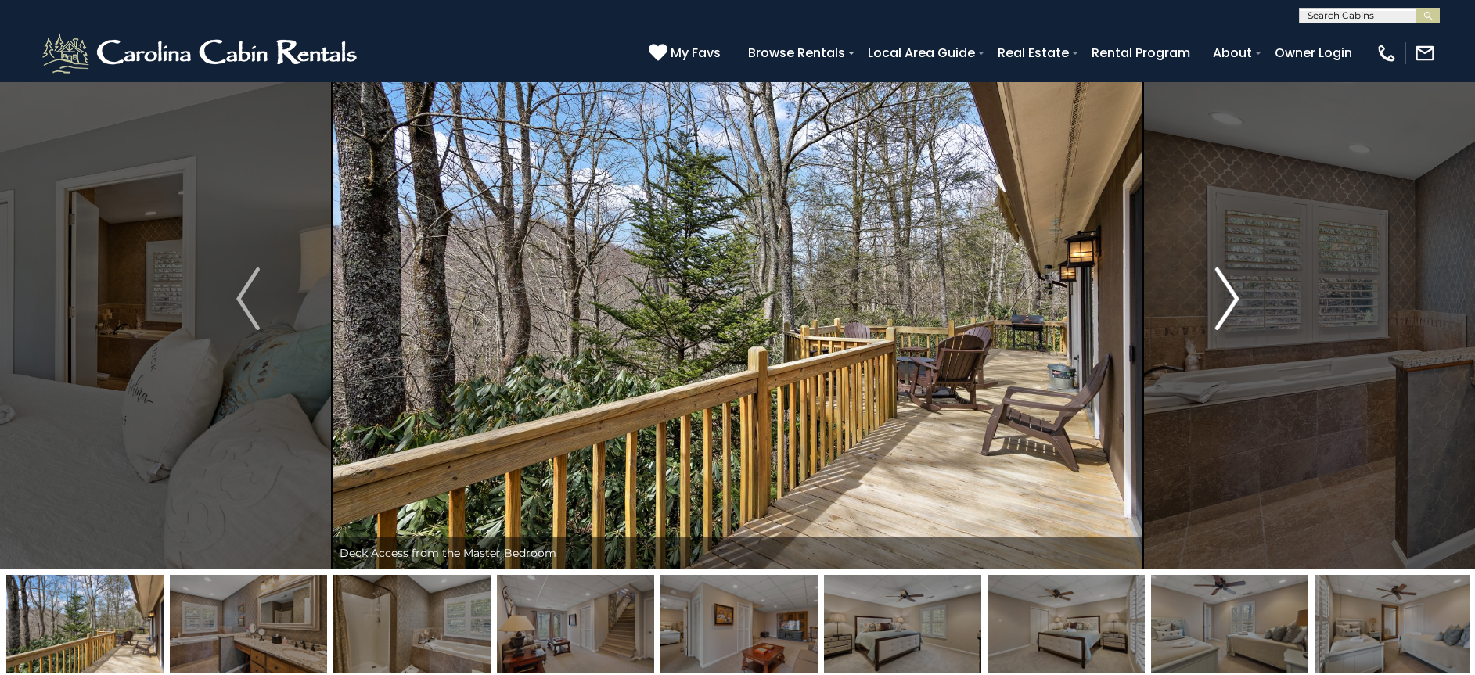
scroll to position [38, 0]
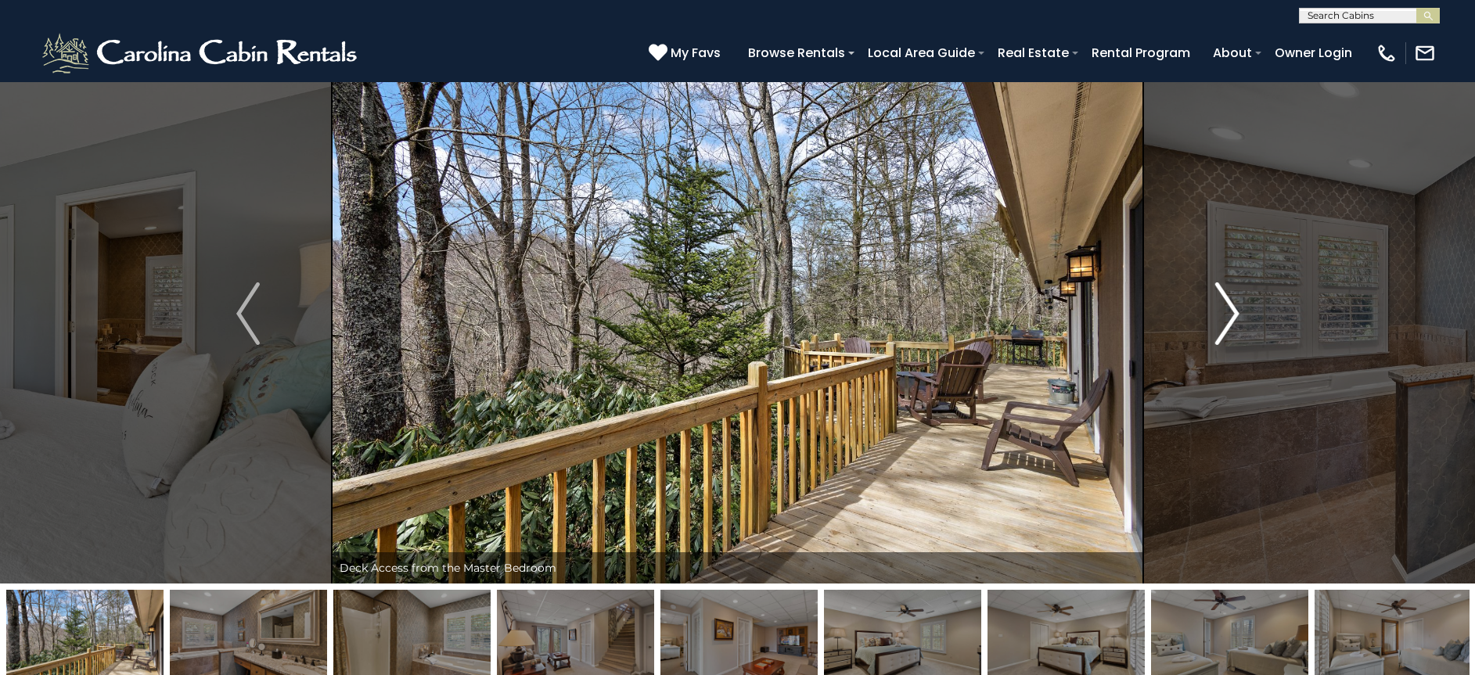
click at [1207, 310] on button "Next" at bounding box center [1227, 314] width 168 height 540
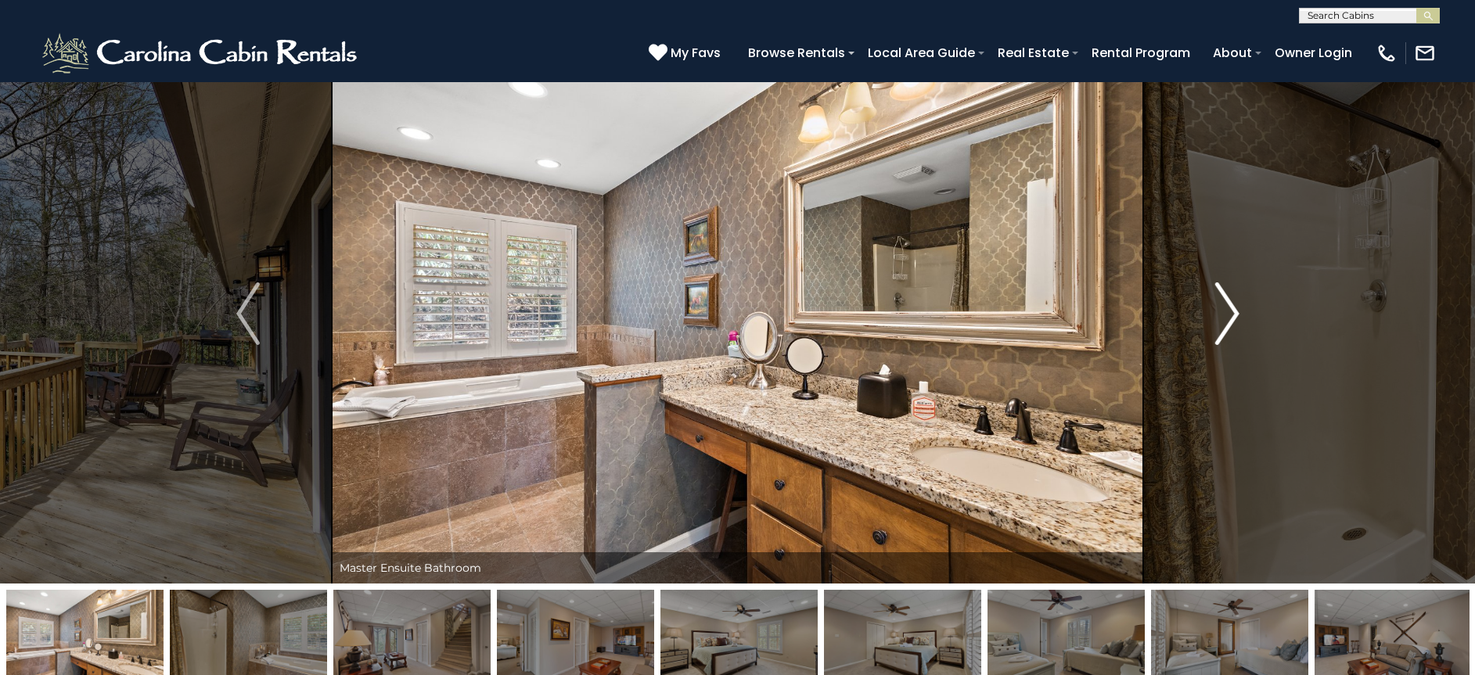
click at [1207, 310] on button "Next" at bounding box center [1227, 314] width 168 height 540
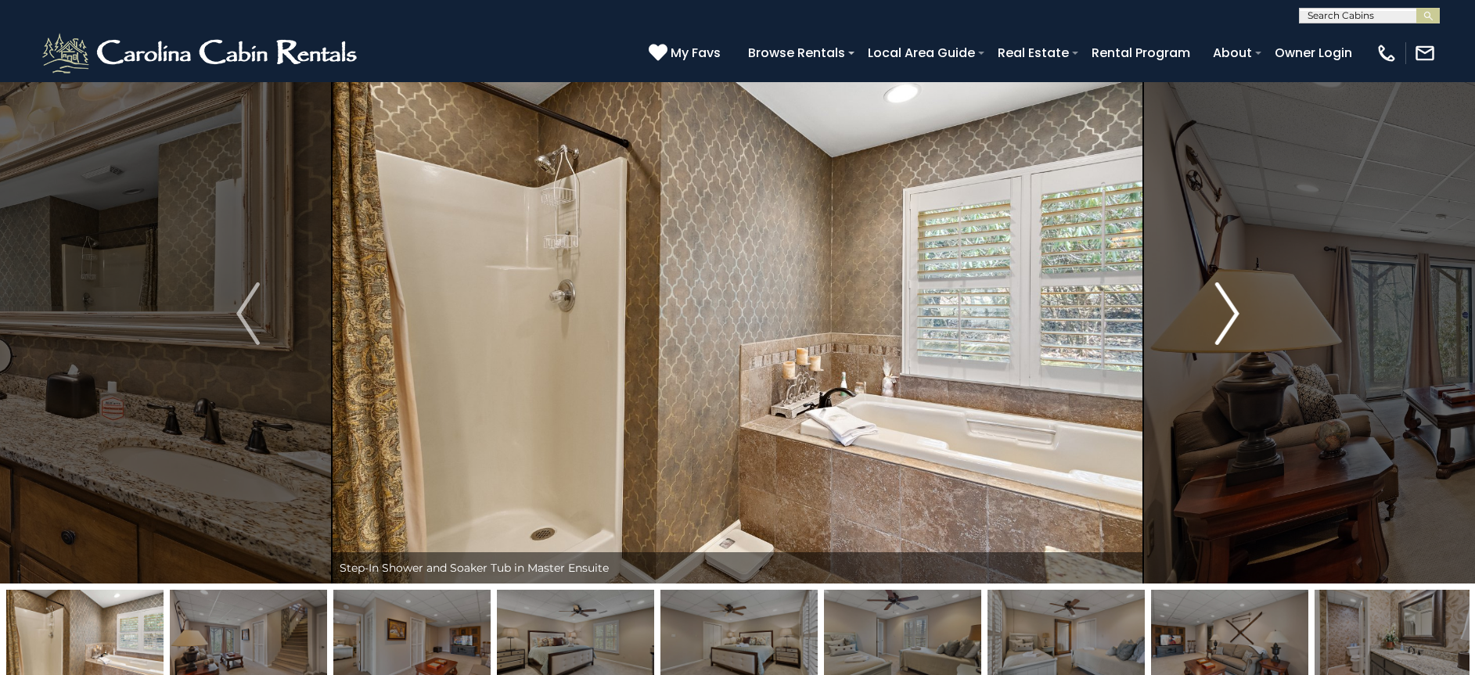
click at [1207, 310] on button "Next" at bounding box center [1227, 314] width 168 height 540
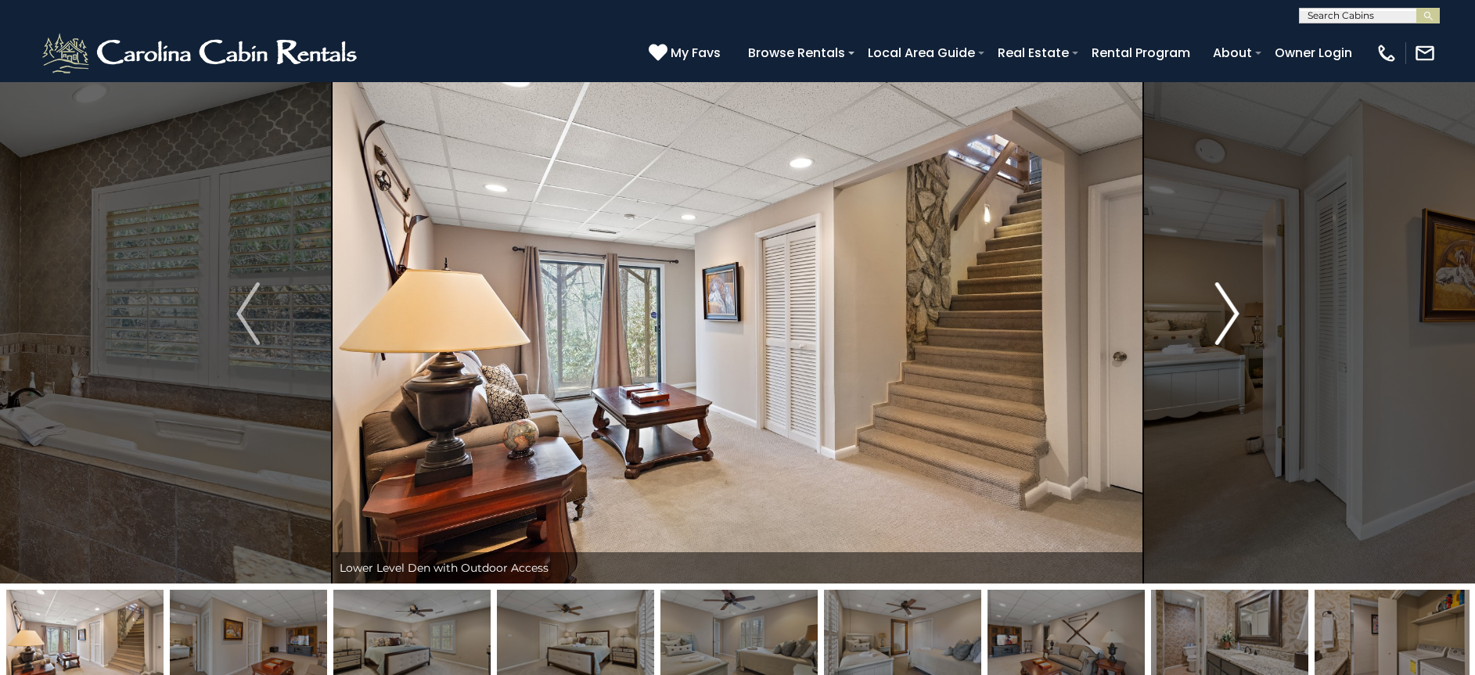
click at [1207, 310] on button "Next" at bounding box center [1227, 314] width 168 height 540
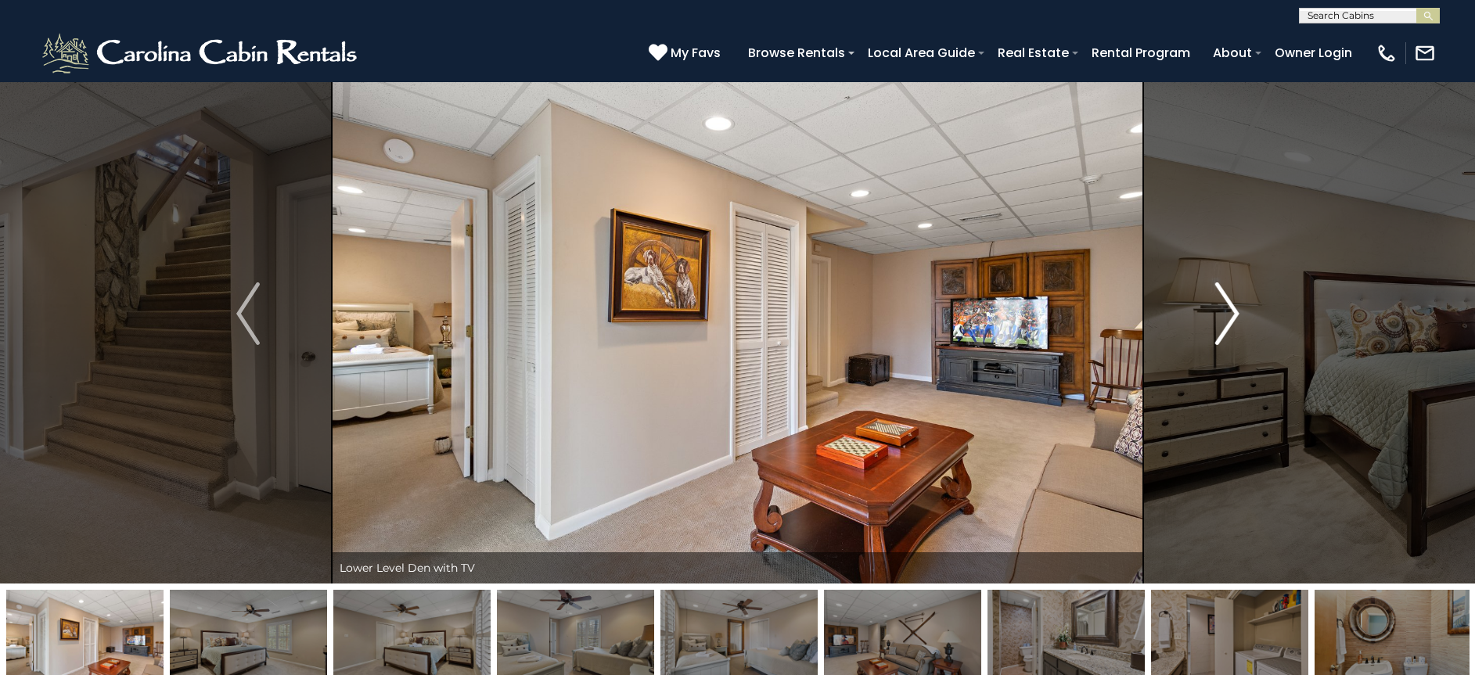
click at [1207, 310] on button "Next" at bounding box center [1227, 314] width 168 height 540
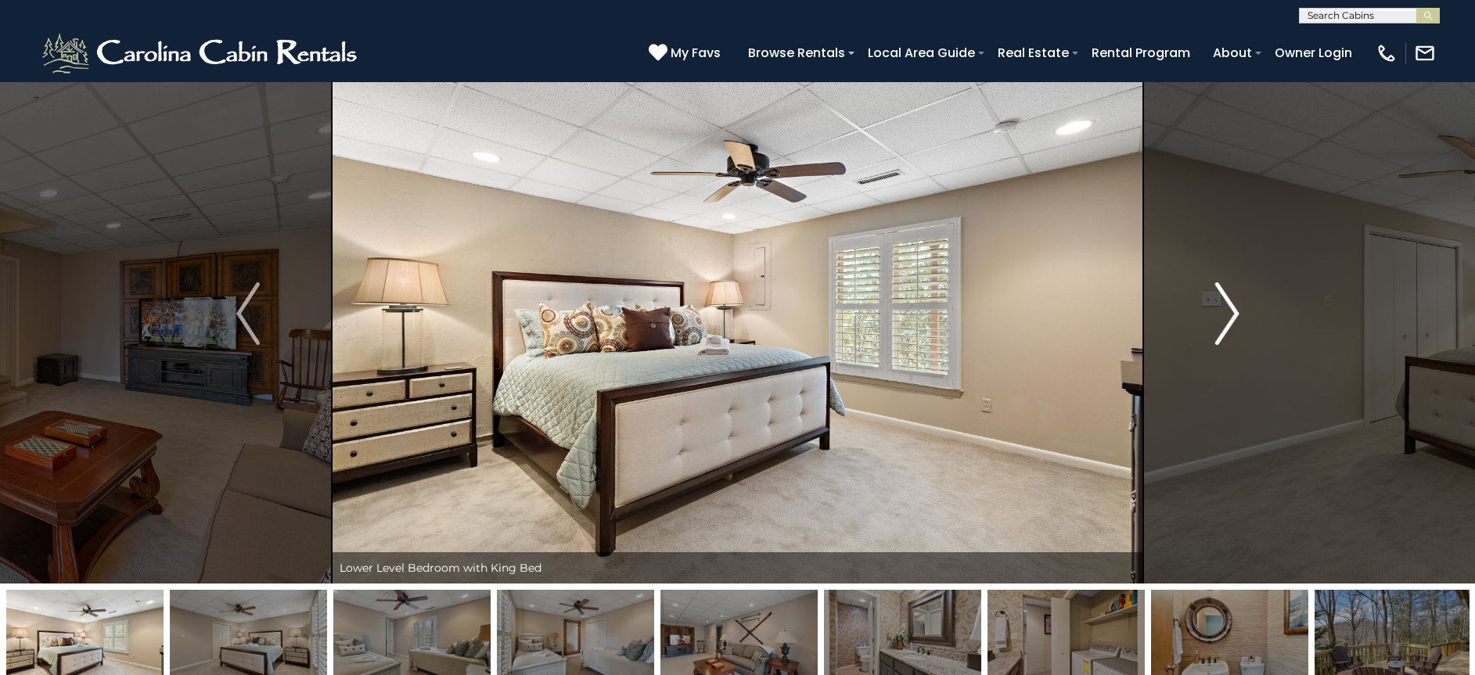
click at [1207, 310] on button "Next" at bounding box center [1227, 314] width 168 height 540
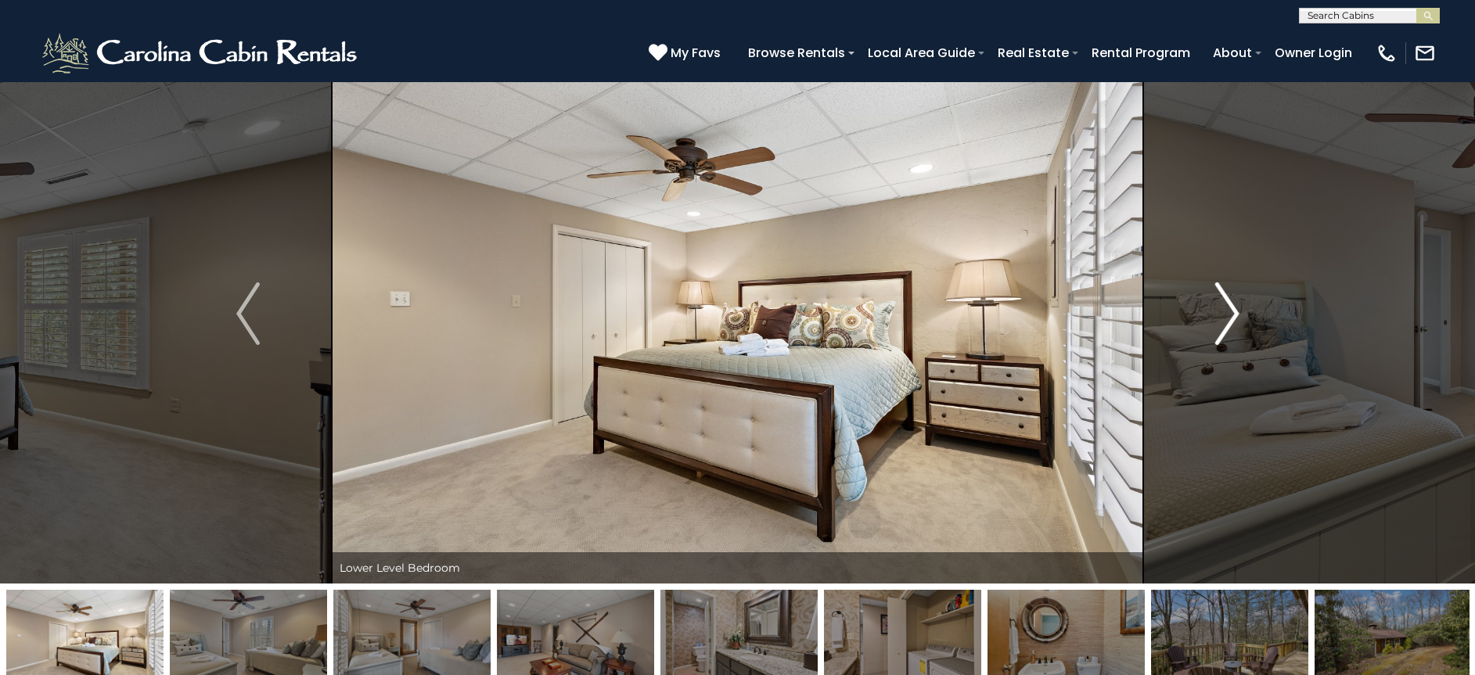
click at [1207, 310] on button "Next" at bounding box center [1227, 314] width 168 height 540
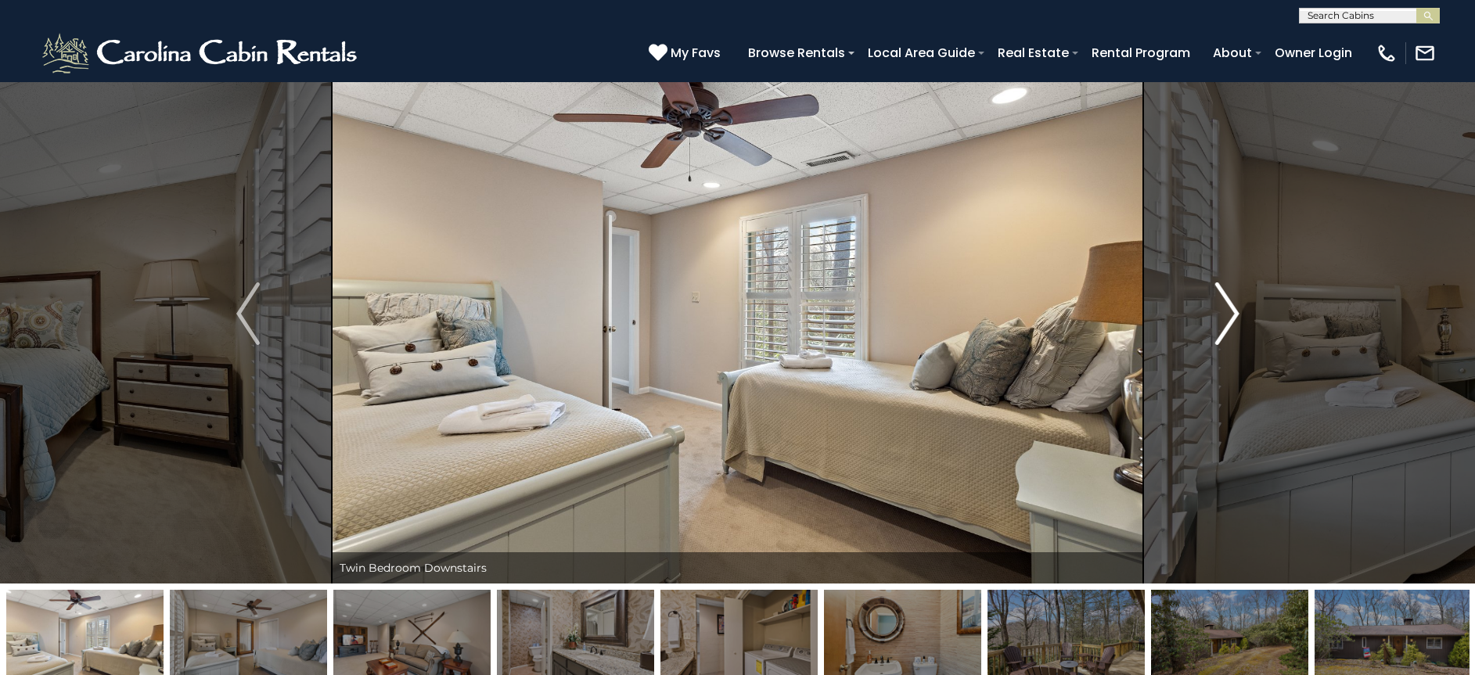
click at [1207, 311] on button "Next" at bounding box center [1227, 314] width 168 height 540
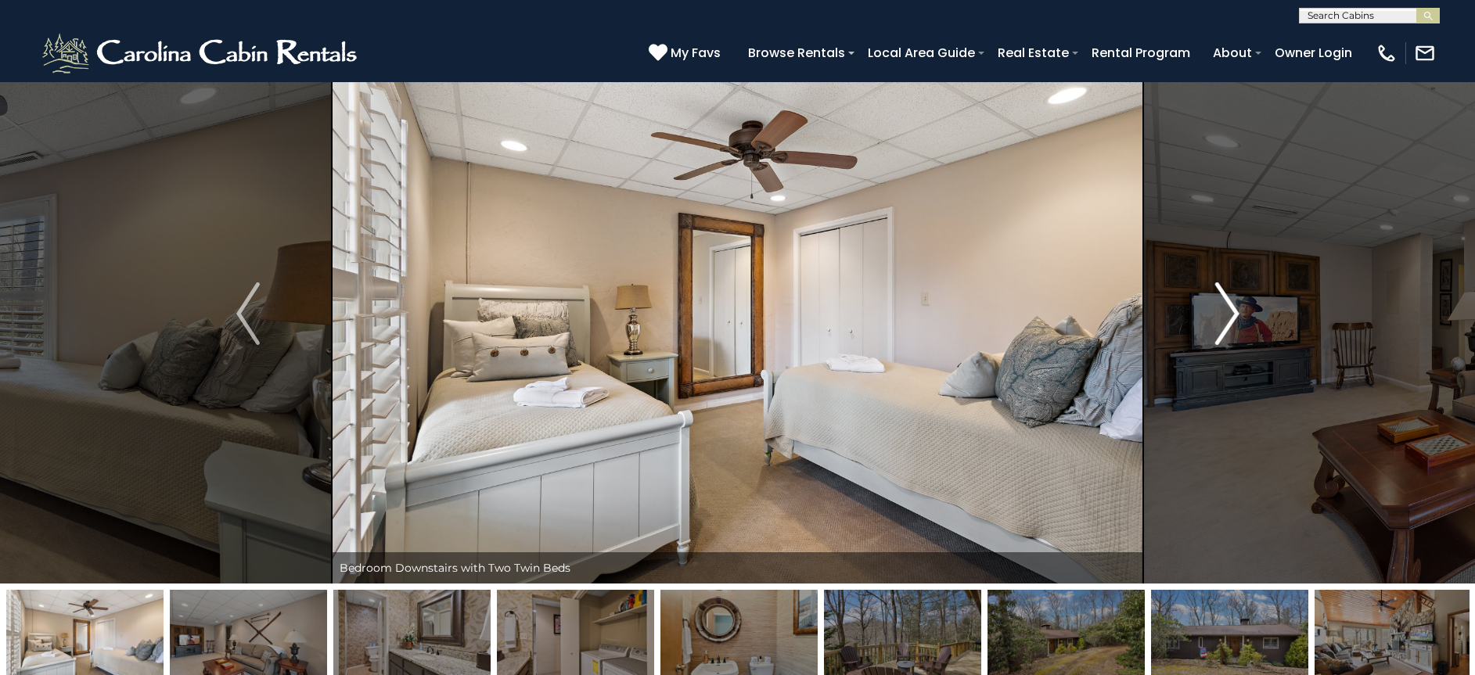
click at [1207, 311] on button "Next" at bounding box center [1227, 314] width 168 height 540
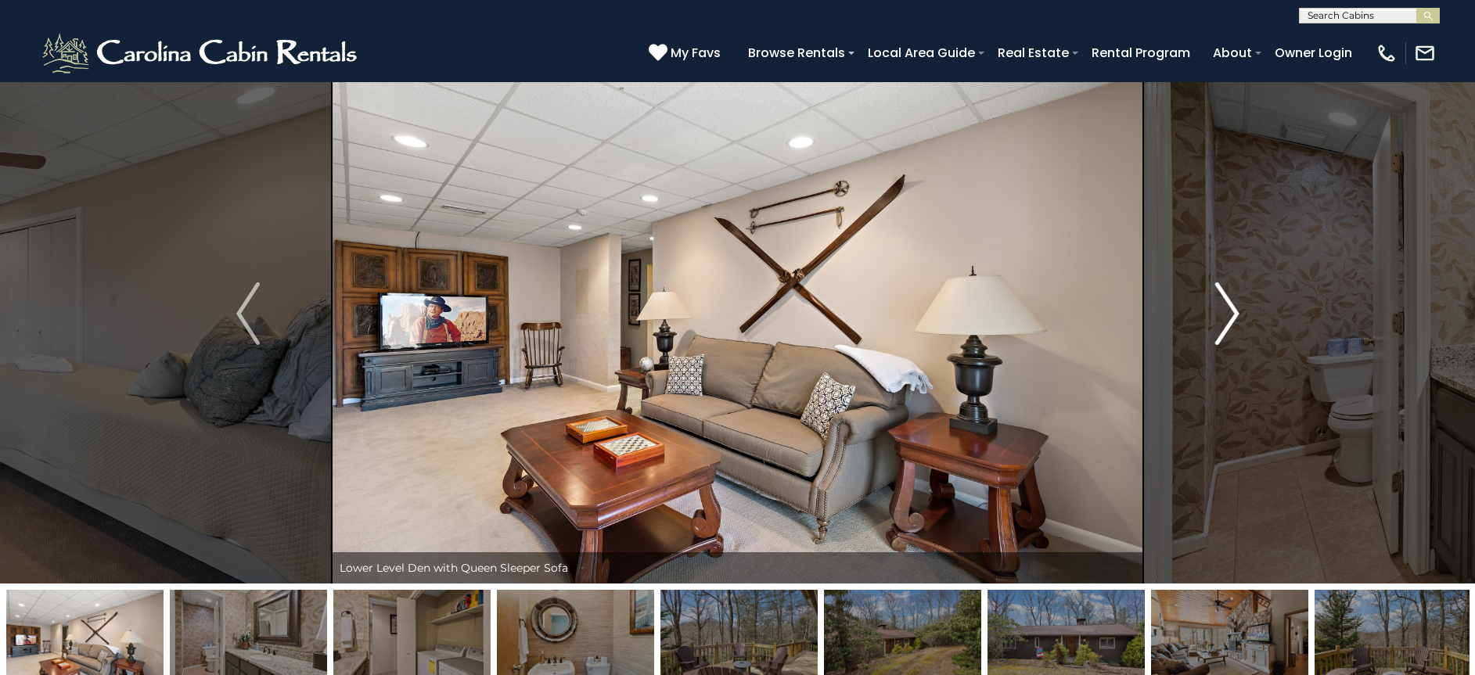
click at [1207, 311] on button "Next" at bounding box center [1227, 314] width 168 height 540
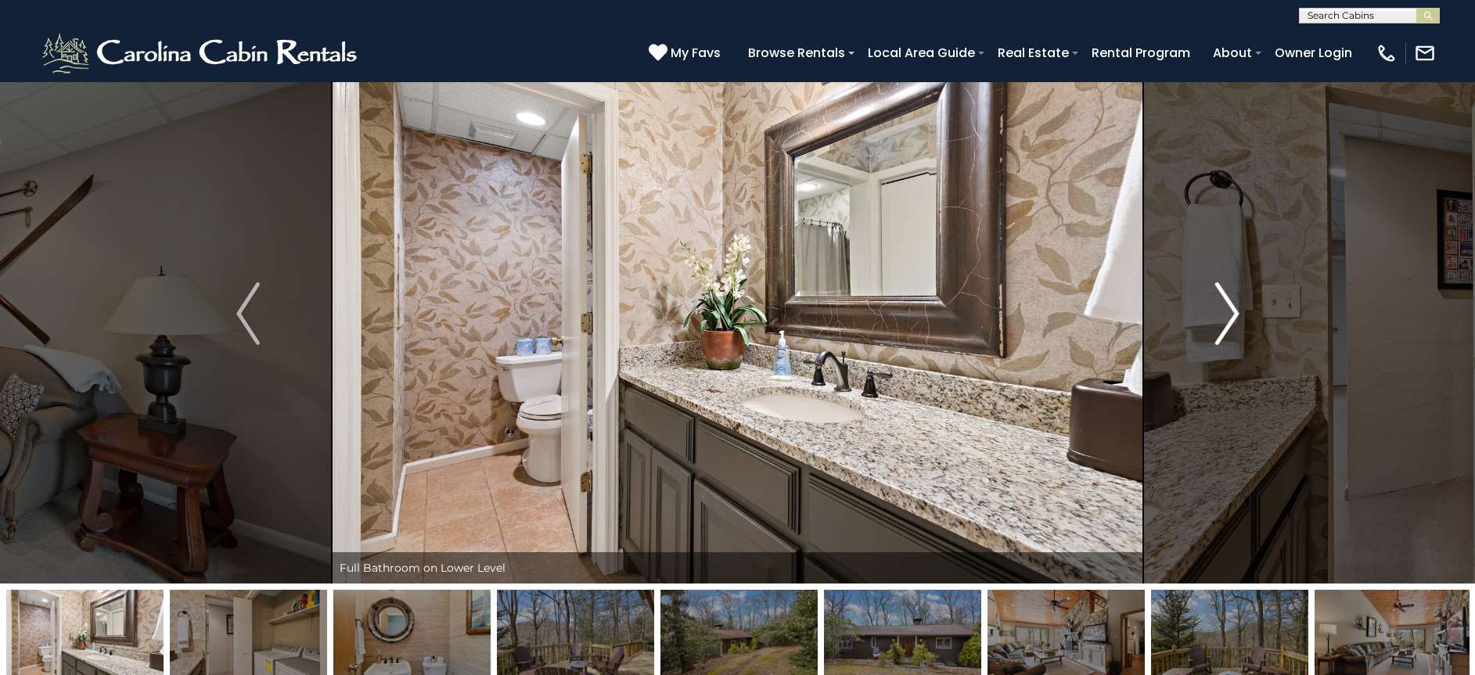
click at [1207, 311] on button "Next" at bounding box center [1227, 314] width 168 height 540
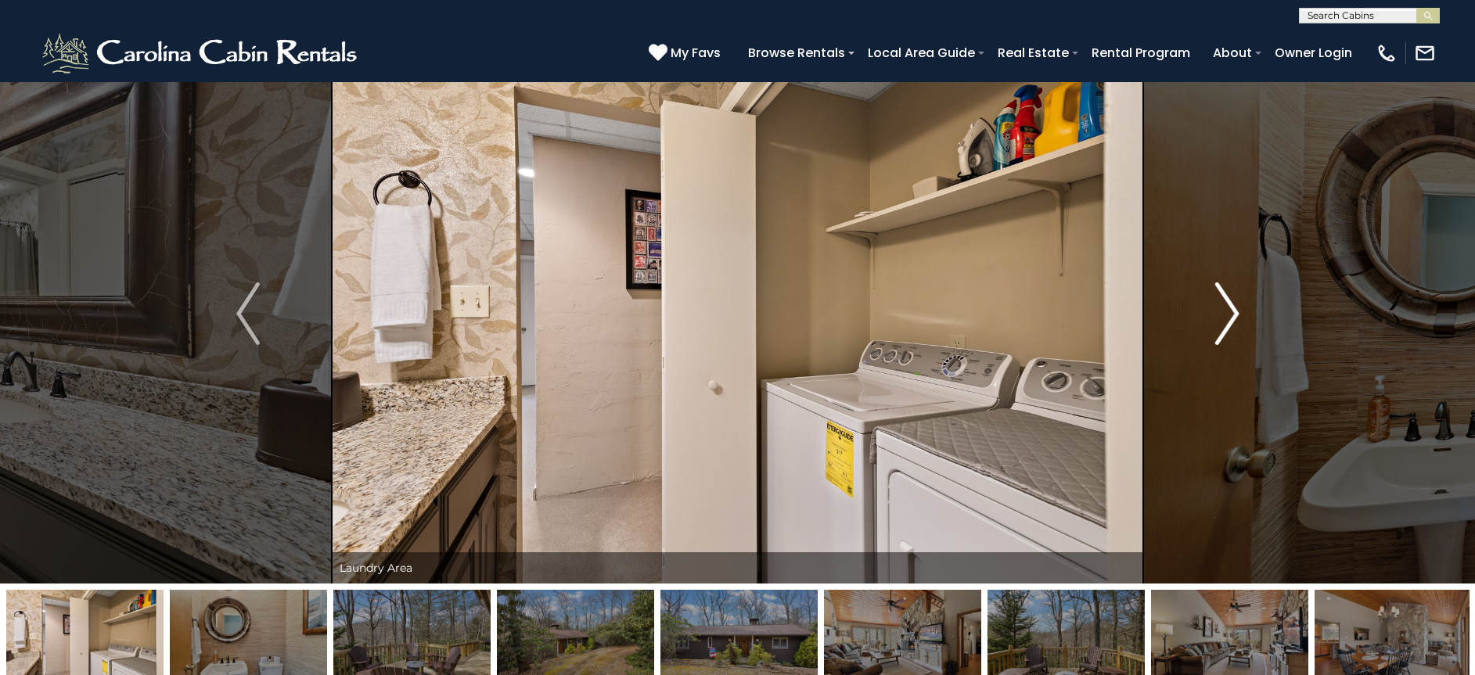
click at [1207, 312] on button "Next" at bounding box center [1227, 314] width 168 height 540
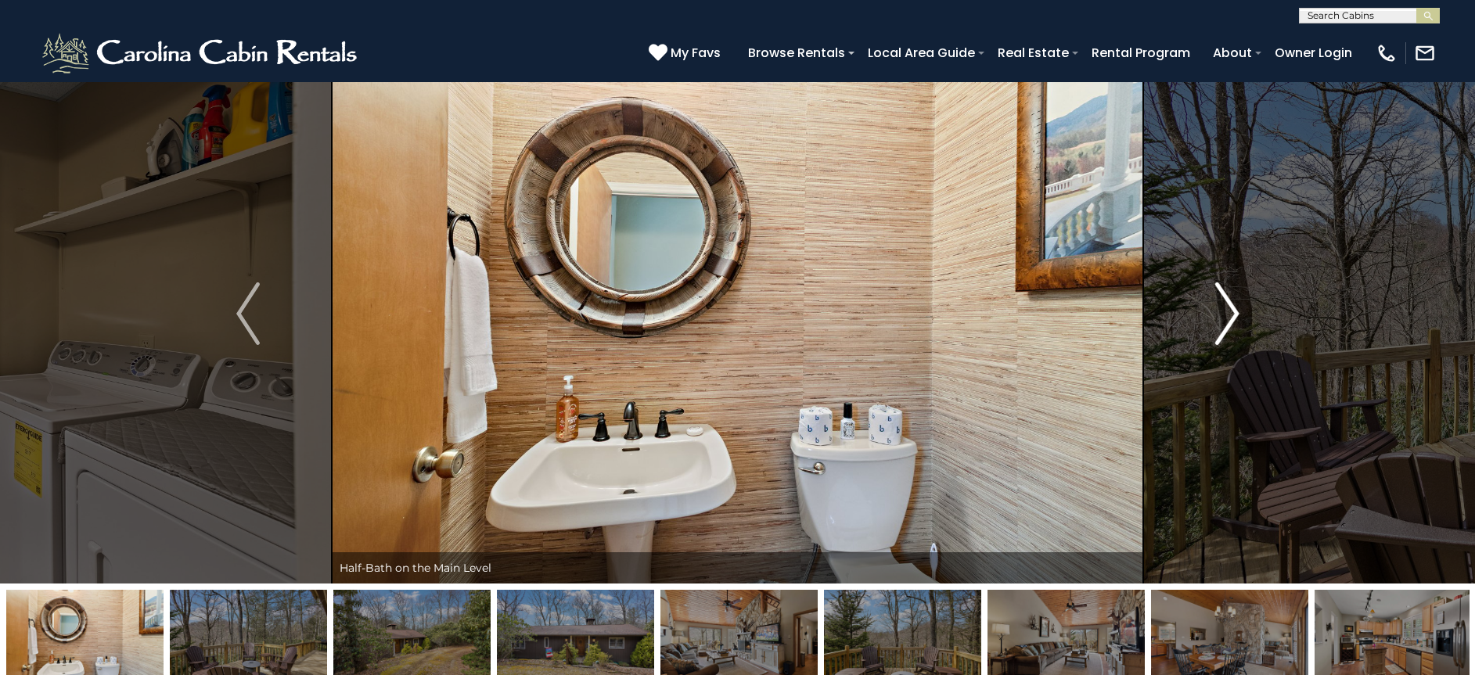
click at [1225, 333] on img "Next" at bounding box center [1226, 313] width 23 height 63
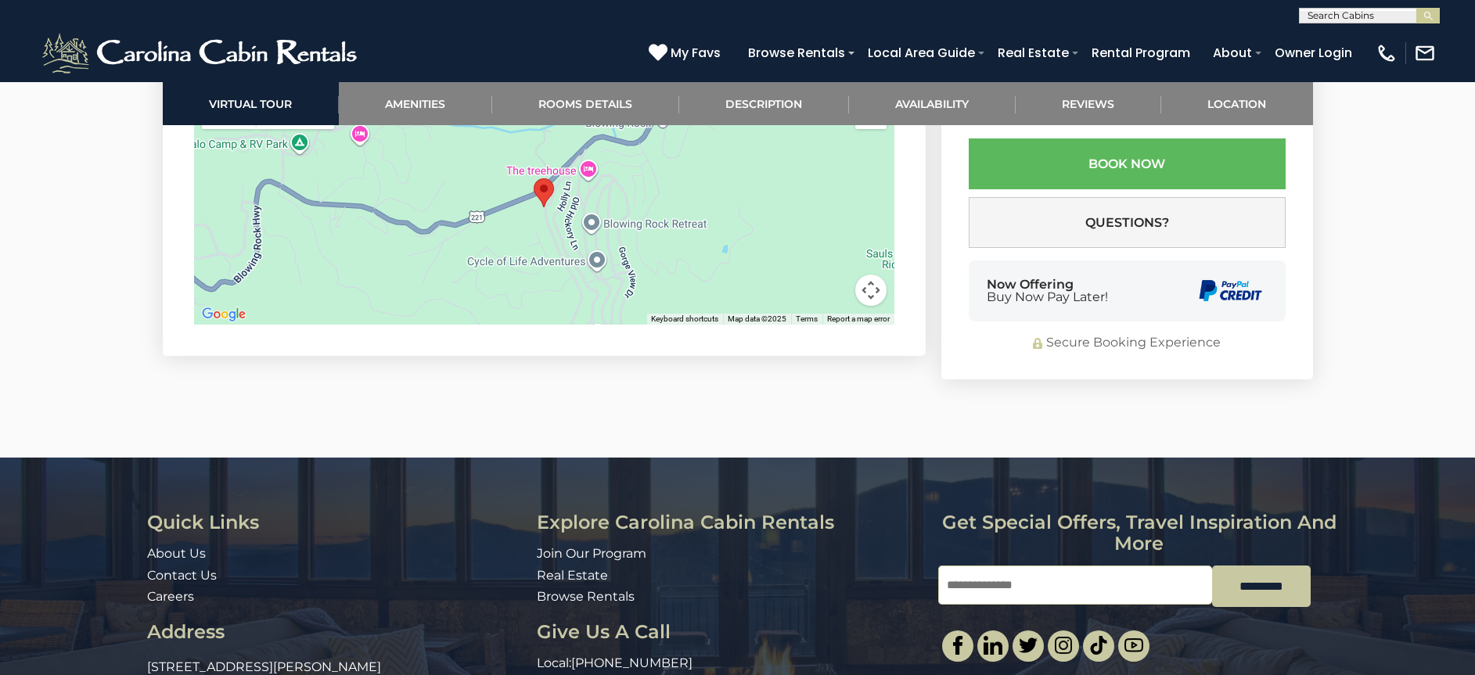
scroll to position [4387, 0]
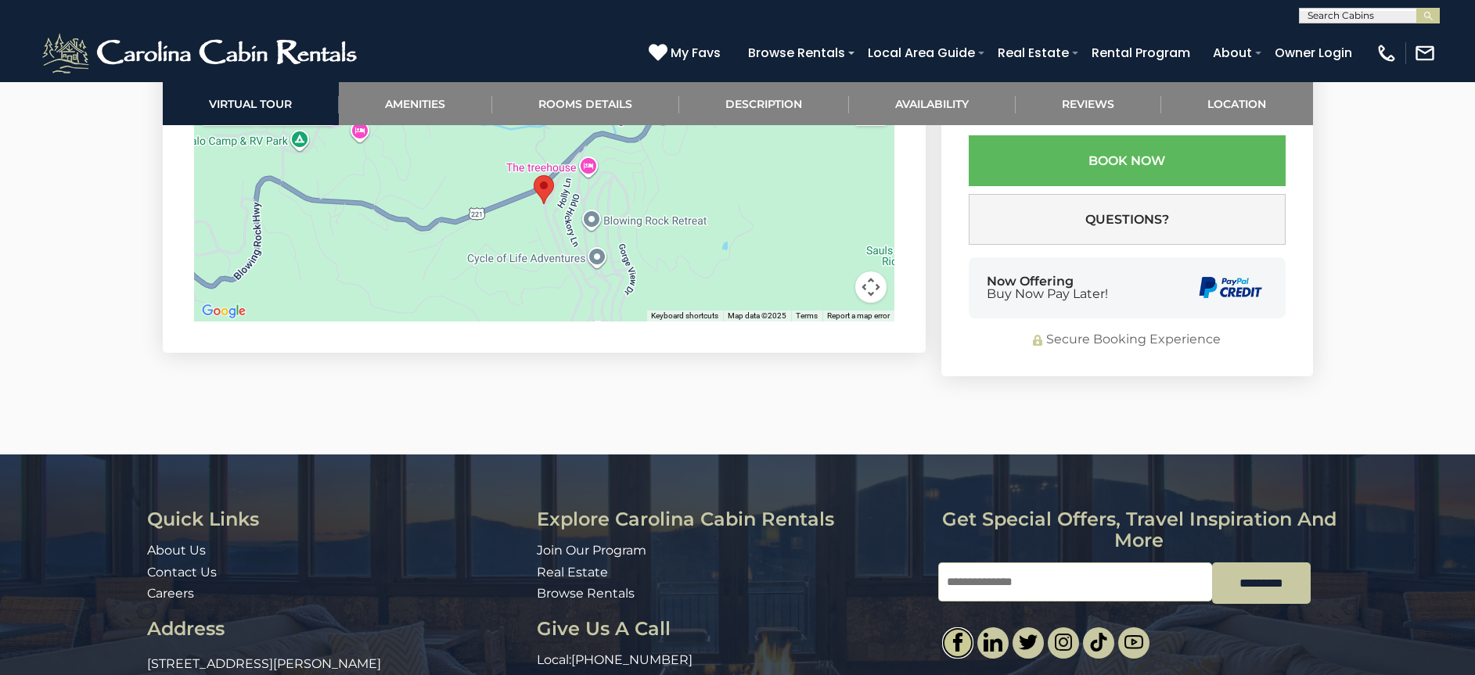
click at [961, 633] on img at bounding box center [957, 642] width 19 height 19
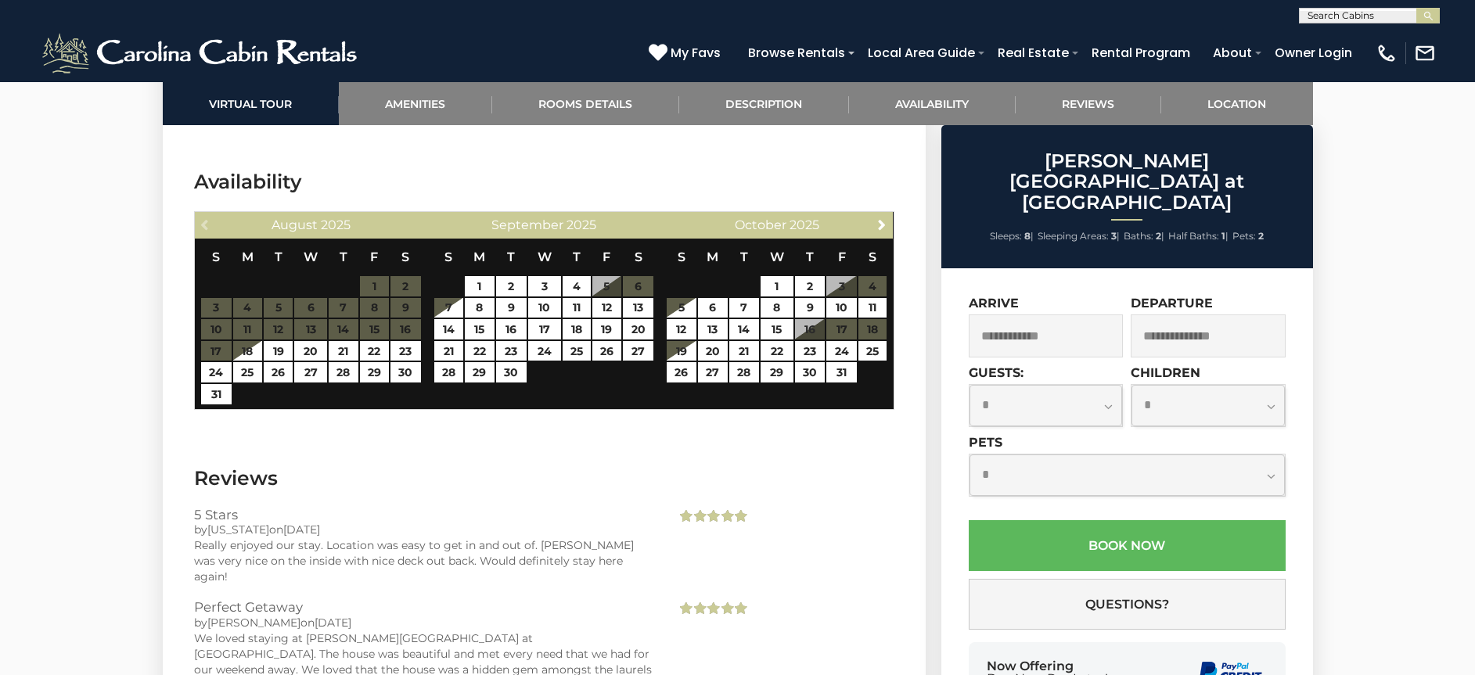
scroll to position [3292, 0]
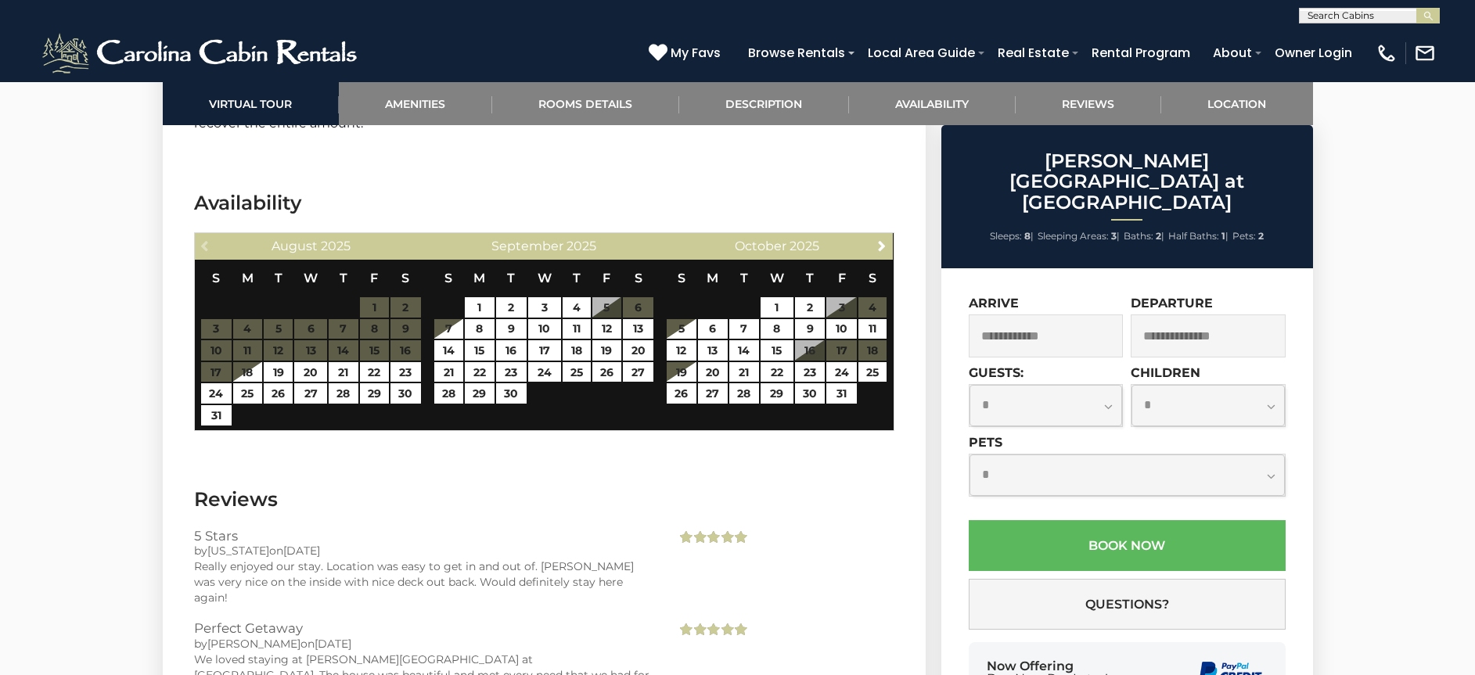
click at [642, 260] on table "S M T W T F S 1 2 3 4 5 6 7 8 9 10 11 12 13 14 15 16 17 18 19 20 21 22 23 24 25…" at bounding box center [543, 340] width 221 height 160
click at [646, 260] on table "S M T W T F S 1 2 3 4 5 6 7 8 9 10 11 12 13 14 15 16 17 18 19 20 21 22 23 24 25…" at bounding box center [543, 340] width 221 height 160
